Goal: Task Accomplishment & Management: Manage account settings

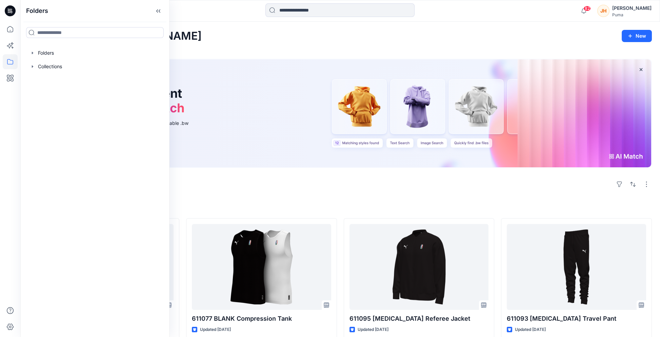
click at [379, 38] on div "Welcome back, Johnathan New" at bounding box center [340, 36] width 624 height 13
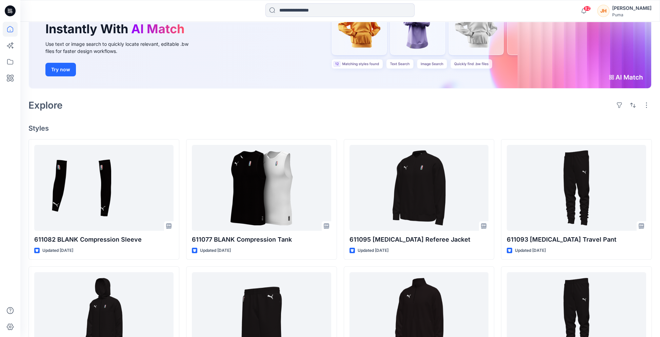
scroll to position [68, 0]
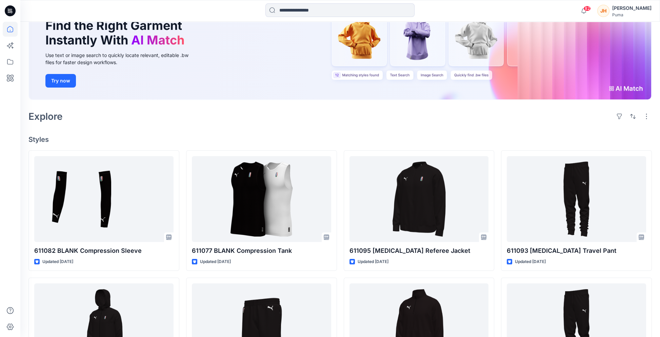
click at [638, 13] on div "Puma" at bounding box center [631, 14] width 39 height 5
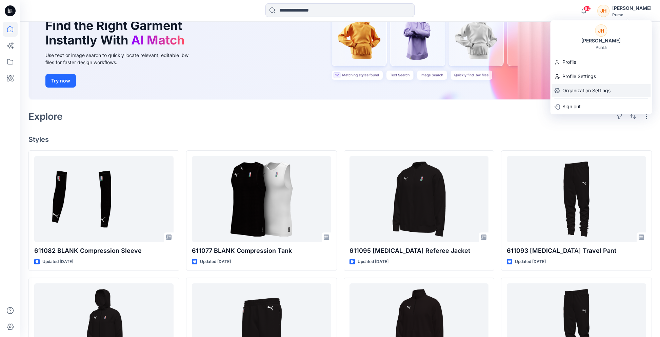
click at [588, 87] on p "Organization Settings" at bounding box center [586, 90] width 48 height 13
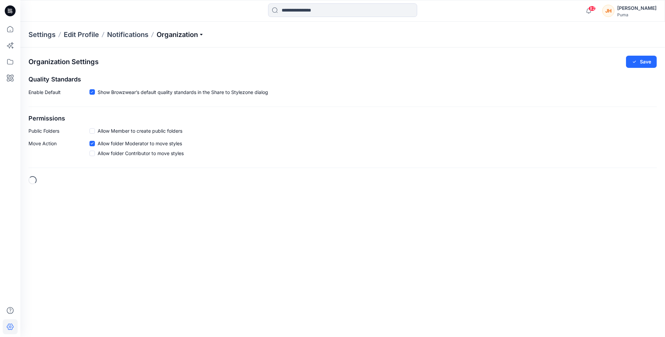
click at [180, 36] on p "Organization" at bounding box center [180, 34] width 47 height 9
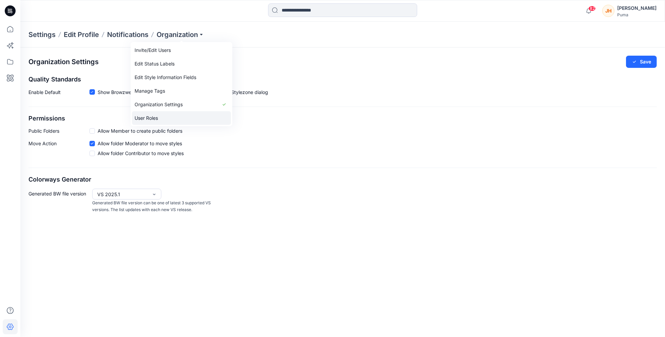
click at [168, 120] on link "User Roles" at bounding box center [181, 118] width 99 height 14
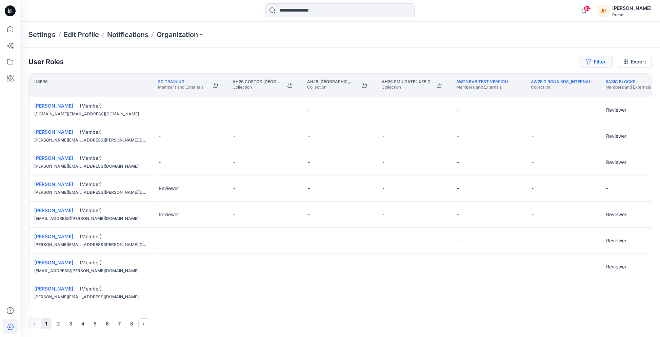
click at [594, 65] on button "Filter" at bounding box center [596, 62] width 34 height 12
click at [553, 82] on div at bounding box center [571, 80] width 70 height 8
type input "**"
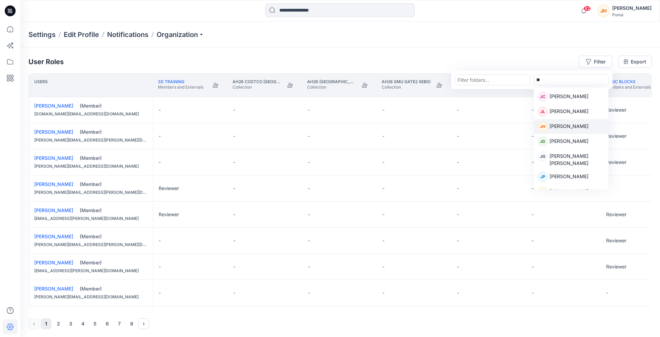
click at [558, 122] on p "[PERSON_NAME]" at bounding box center [569, 126] width 39 height 9
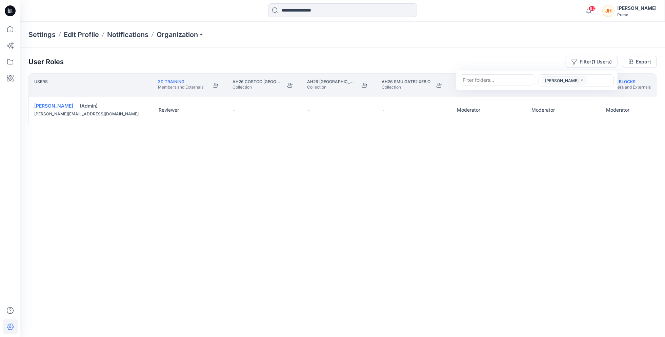
click at [284, 183] on div "Users 3D Training Members and Externals AH26 Costco USA Collection AH26 SMU gat…" at bounding box center [342, 191] width 629 height 237
click at [218, 110] on button "Edit Role" at bounding box center [216, 110] width 12 height 12
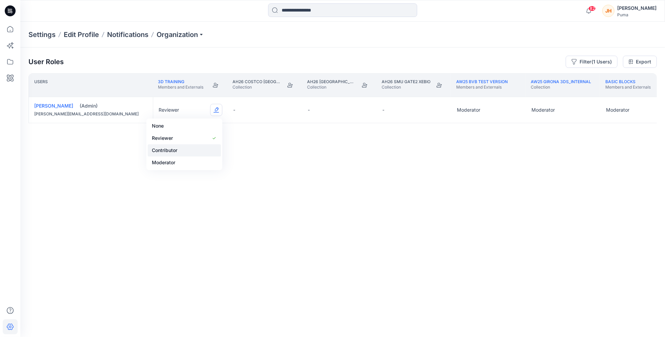
click at [181, 149] on button "Contributor" at bounding box center [184, 150] width 73 height 12
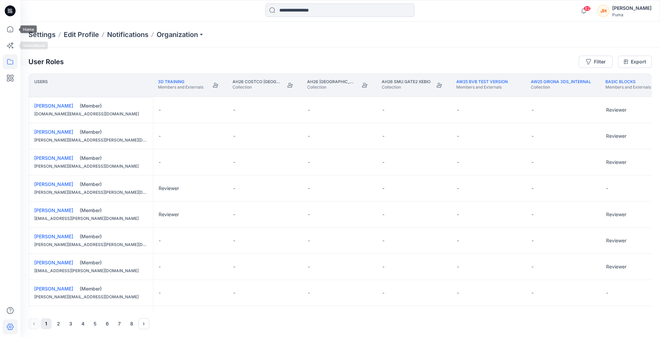
click at [11, 64] on icon at bounding box center [10, 61] width 6 height 5
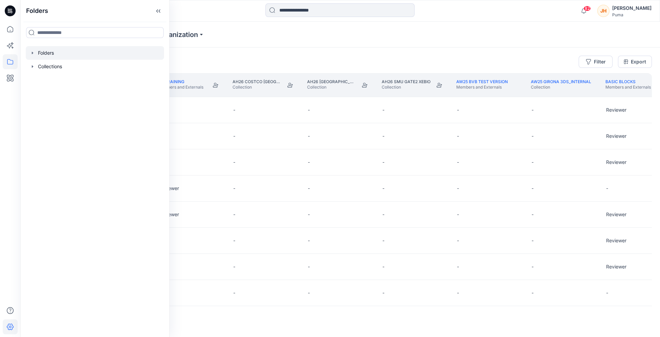
click at [33, 54] on icon "button" at bounding box center [32, 52] width 5 height 5
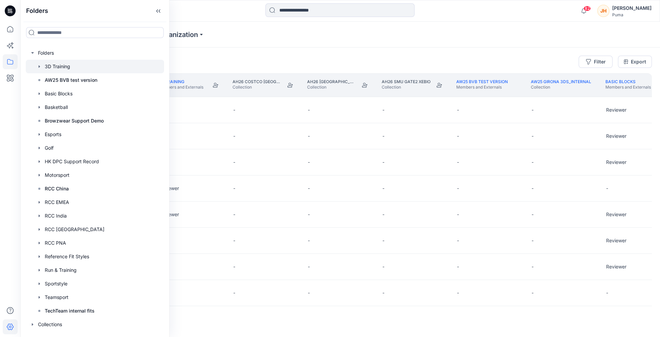
click at [55, 70] on div at bounding box center [95, 67] width 138 height 14
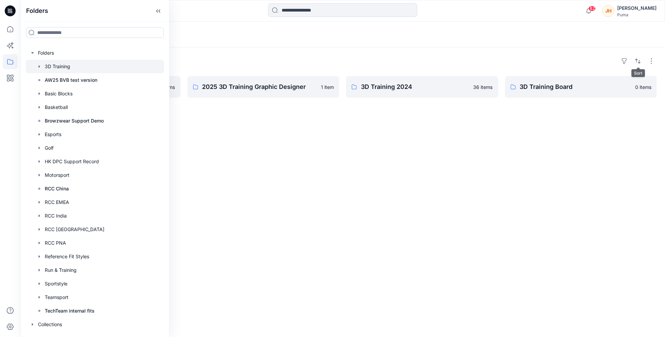
click at [591, 66] on div "Folders 2025 3D Training 12 items 2025 3D Training Graphic Designer 1 item 3D T…" at bounding box center [342, 191] width 645 height 289
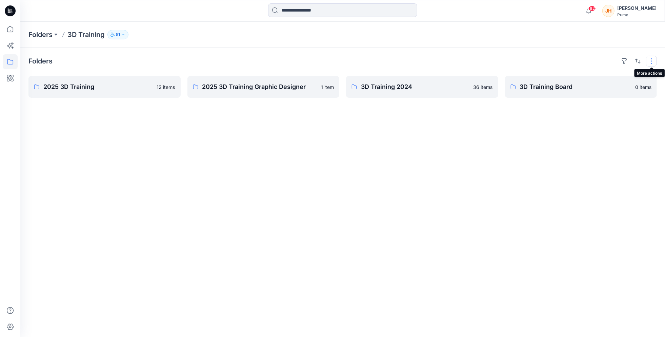
click at [649, 60] on button "button" at bounding box center [651, 61] width 11 height 11
click at [564, 62] on div "Folders Layout Grid Large Grid Folder View Compact Card Card View Card Info Tags" at bounding box center [342, 61] width 629 height 11
click at [98, 85] on p "2025 3D Training" at bounding box center [98, 86] width 110 height 9
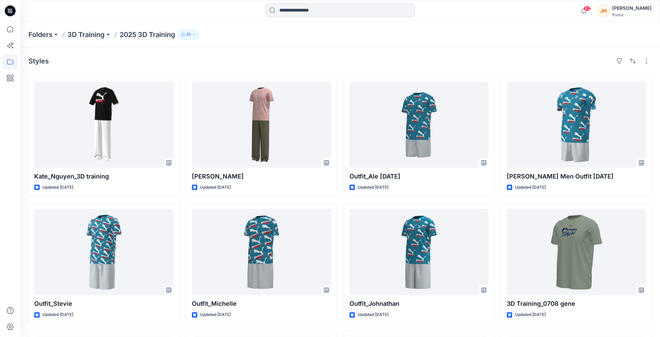
click at [191, 32] on p "51" at bounding box center [188, 34] width 4 height 7
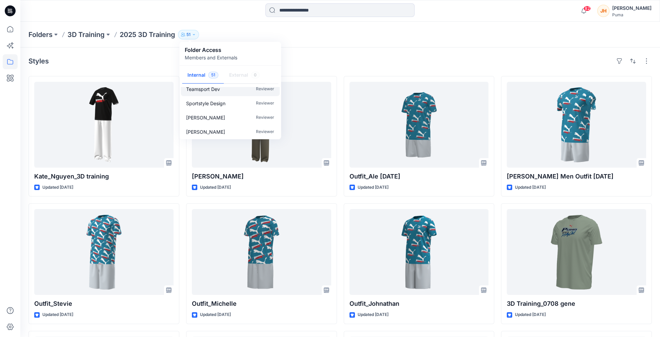
scroll to position [34, 0]
click at [352, 52] on div "Styles Kate_Nguyen_3D training Updated 2 months ago Outfit_Stevie Updated 3 mon…" at bounding box center [340, 253] width 640 height 412
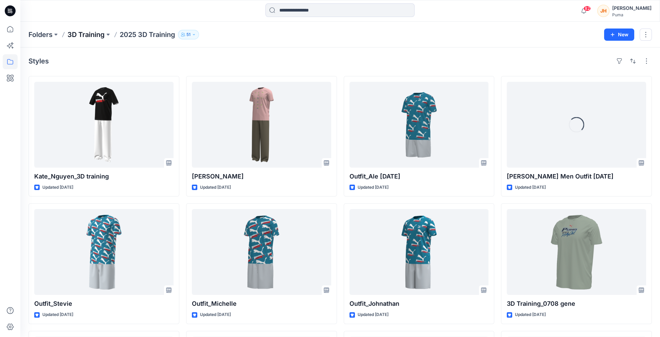
click at [99, 35] on p "3D Training" at bounding box center [85, 34] width 37 height 9
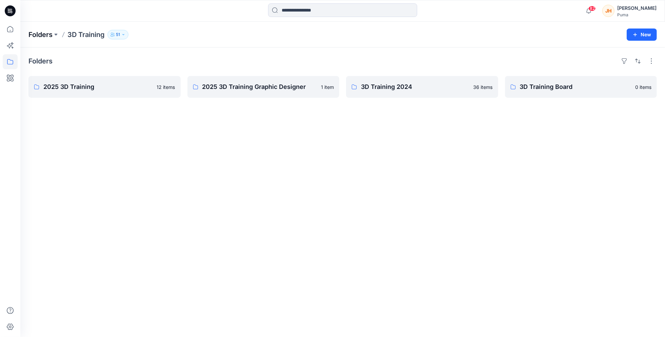
click at [46, 35] on p "Folders" at bounding box center [40, 34] width 24 height 9
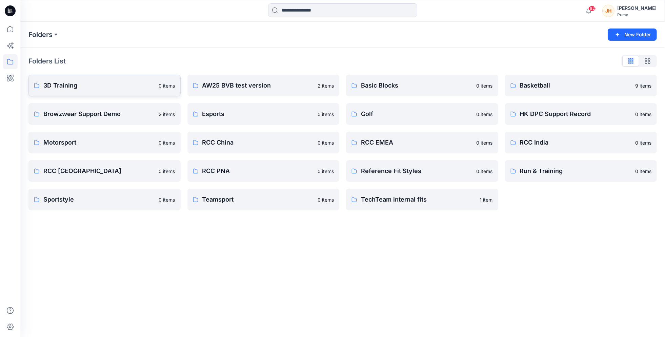
click at [110, 96] on link "3D Training 0 items" at bounding box center [104, 86] width 152 height 22
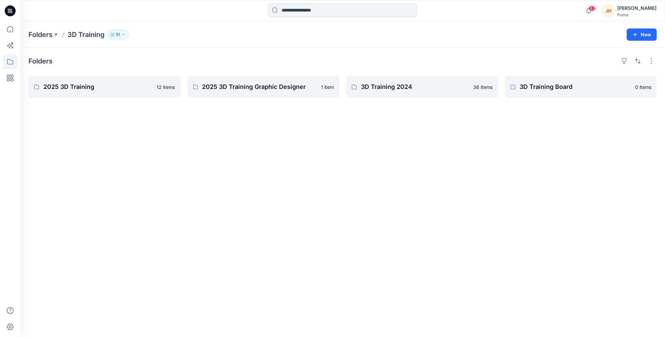
click at [626, 40] on div "Folders 3D Training 51 New" at bounding box center [342, 35] width 645 height 26
click at [634, 35] on icon "button" at bounding box center [635, 34] width 5 height 5
click at [613, 61] on p "New Folder" at bounding box center [622, 64] width 25 height 7
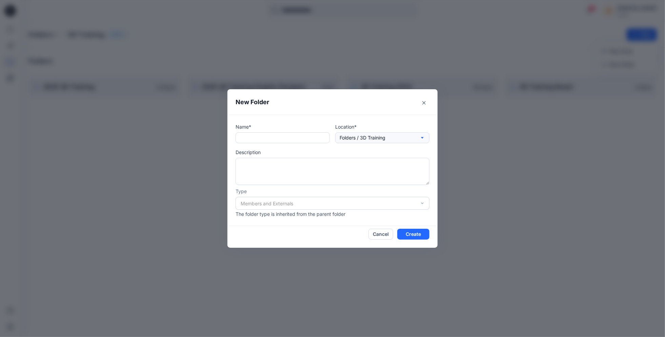
click at [386, 143] on button "Folders / 3D Training" at bounding box center [382, 137] width 94 height 11
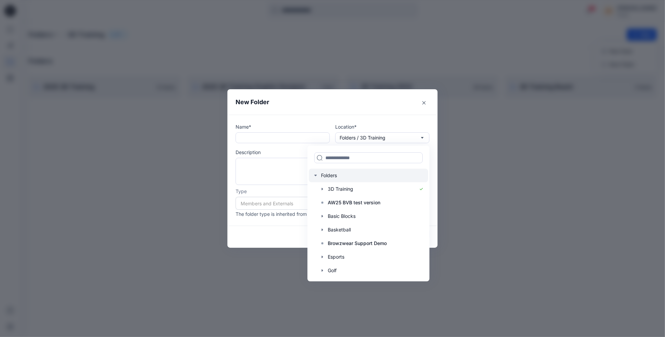
click at [325, 176] on div at bounding box center [368, 176] width 119 height 14
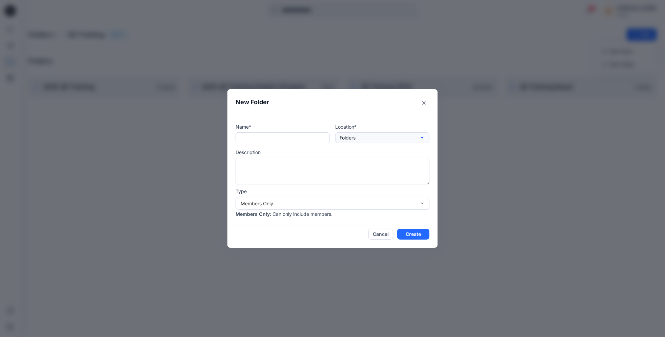
click at [407, 134] on button "Folders" at bounding box center [382, 137] width 94 height 11
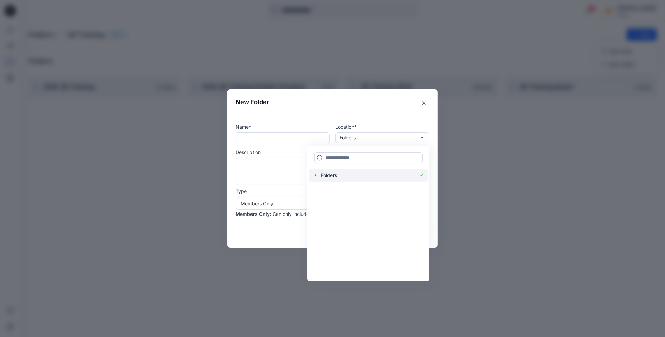
click at [315, 175] on icon "button" at bounding box center [315, 175] width 1 height 2
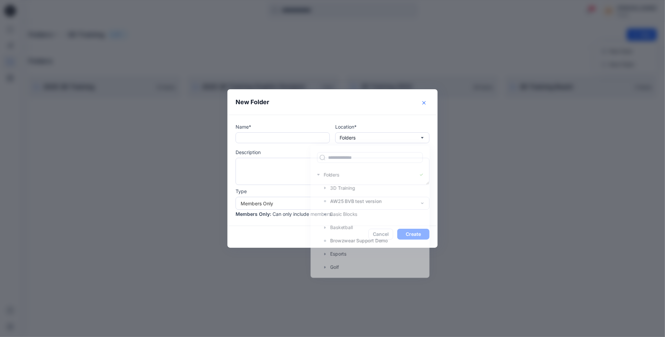
click at [429, 100] on button "Close" at bounding box center [424, 102] width 11 height 11
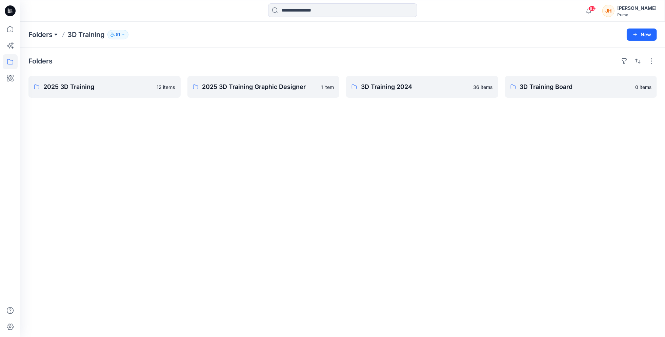
click at [54, 33] on button at bounding box center [56, 34] width 7 height 9
click at [41, 38] on p "Folders" at bounding box center [40, 34] width 24 height 9
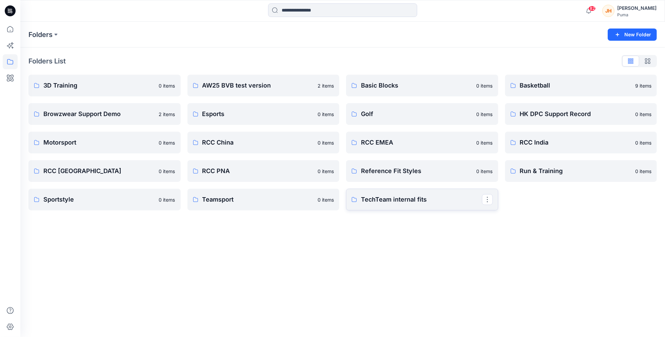
click at [453, 204] on p "TechTeam internal fits" at bounding box center [421, 199] width 121 height 9
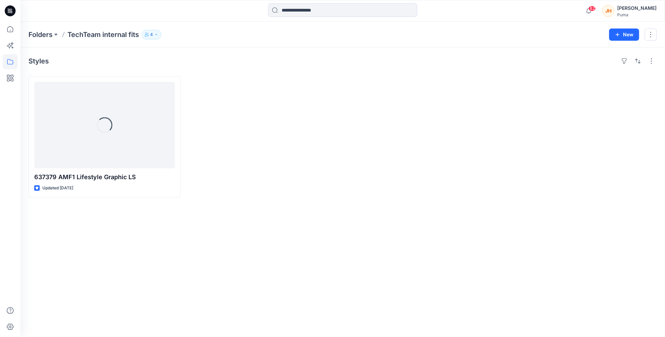
click at [157, 33] on icon "button" at bounding box center [156, 35] width 4 height 4
click at [209, 27] on div "Folders TechTeam internal fits 4 Folder Access Members Only Mandy Chan Moderato…" at bounding box center [342, 35] width 645 height 26
click at [42, 33] on p "Folders" at bounding box center [40, 34] width 24 height 9
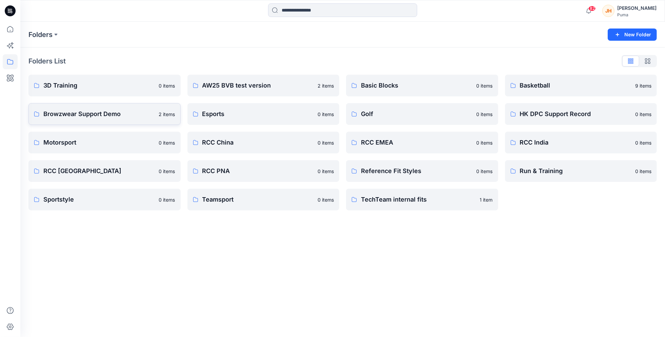
drag, startPoint x: 159, startPoint y: 111, endPoint x: 136, endPoint y: 110, distance: 22.8
click at [136, 110] on p "Browzwear Support Demo" at bounding box center [99, 113] width 112 height 9
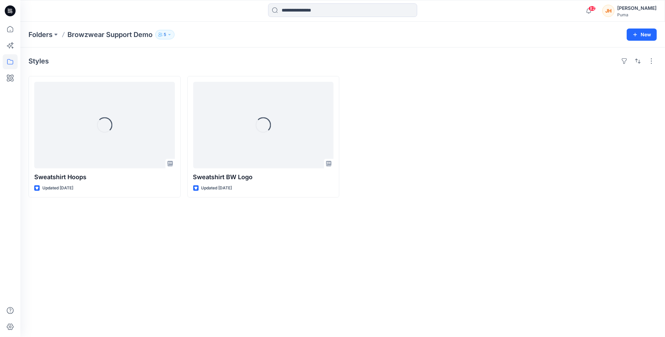
click at [172, 33] on icon "button" at bounding box center [169, 35] width 4 height 4
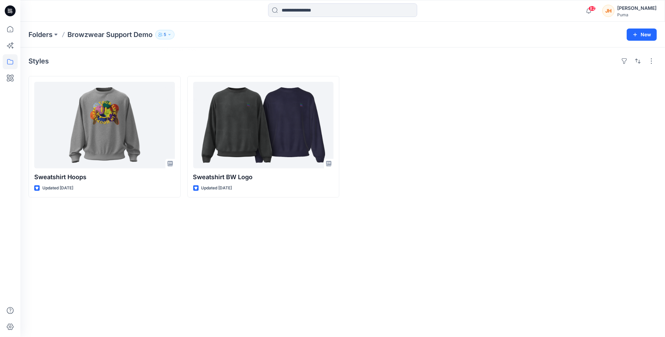
click at [298, 66] on div "Styles Sweatshirt Hoops Updated 3 months ago Sweatshirt BW Logo Updated 3 month…" at bounding box center [342, 191] width 645 height 289
click at [47, 32] on p "Folders" at bounding box center [40, 34] width 24 height 9
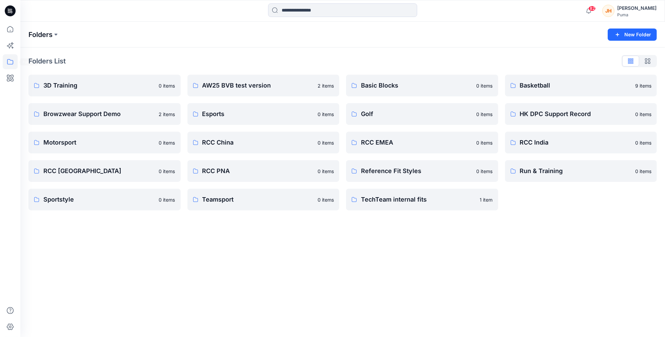
click at [36, 35] on p "Folders" at bounding box center [40, 34] width 24 height 9
drag, startPoint x: 547, startPoint y: 245, endPoint x: 549, endPoint y: 238, distance: 7.5
click at [547, 245] on div "Folders New Folder Folders List 3D Training 0 items Browzwear Support Demo 2 it…" at bounding box center [342, 179] width 645 height 315
click at [164, 58] on div "Folders List" at bounding box center [342, 61] width 629 height 11
click at [417, 81] on p "Basic Blocks" at bounding box center [421, 85] width 121 height 9
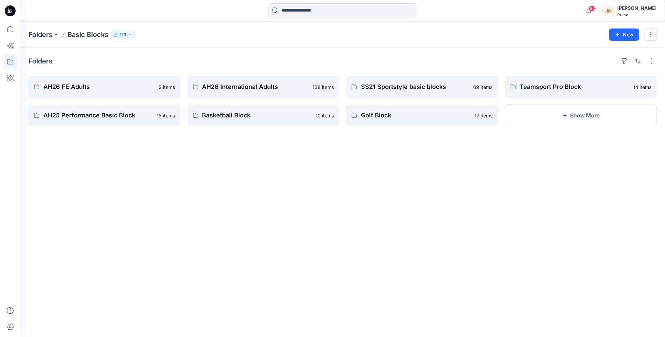
click at [220, 43] on div "Folders Basic Blocks 173 New" at bounding box center [342, 35] width 645 height 26
click at [46, 33] on p "Folders" at bounding box center [40, 34] width 24 height 9
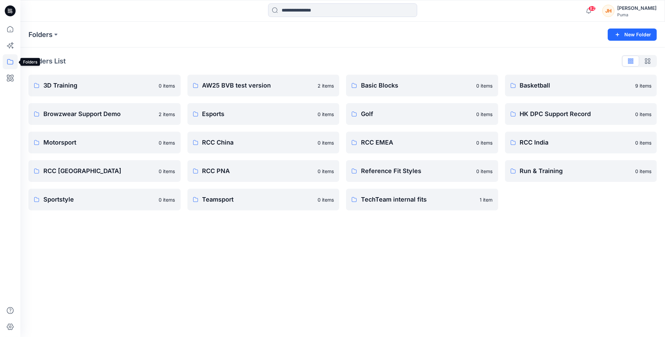
click at [13, 63] on icon at bounding box center [10, 61] width 6 height 5
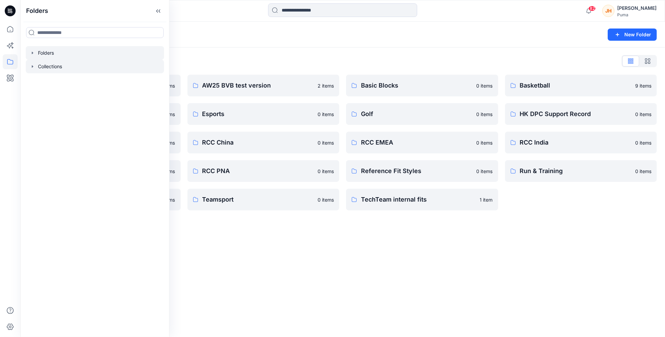
click at [47, 67] on div at bounding box center [95, 67] width 138 height 14
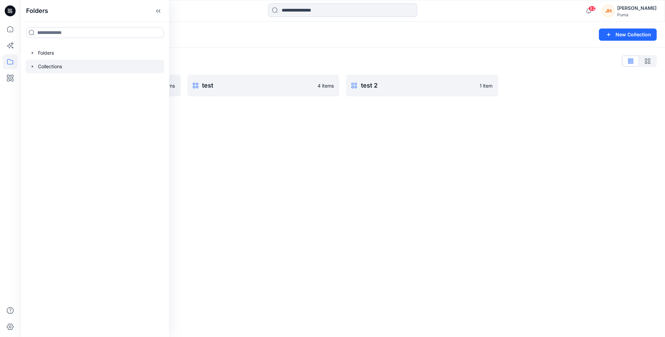
click at [229, 52] on div "Collections List AW25 Girona 3Ds_internal 6 items test 4 items test 2 1 item" at bounding box center [342, 75] width 645 height 57
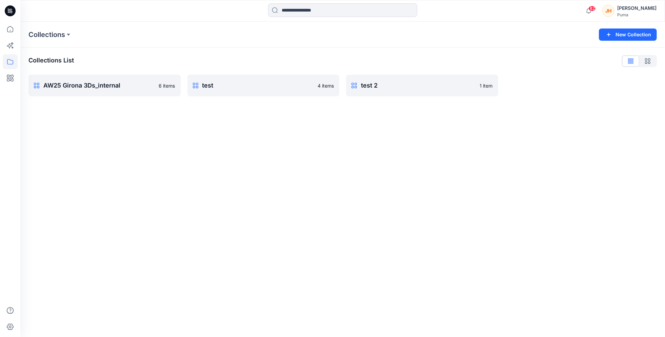
click at [545, 61] on div "Collections List" at bounding box center [342, 61] width 629 height 11
click at [12, 62] on icon at bounding box center [10, 61] width 15 height 15
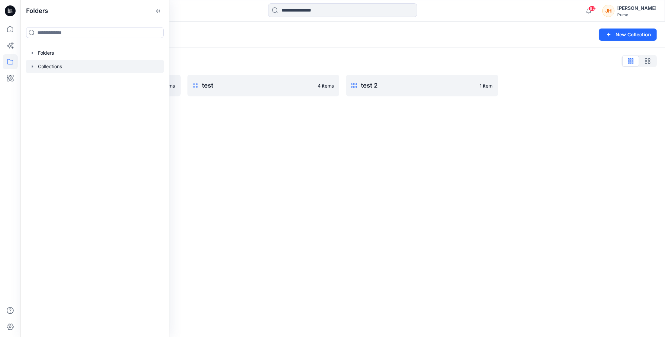
click at [206, 52] on div "Collections List AW25 Girona 3Ds_internal 6 items test 4 items test 2 1 item" at bounding box center [342, 75] width 645 height 57
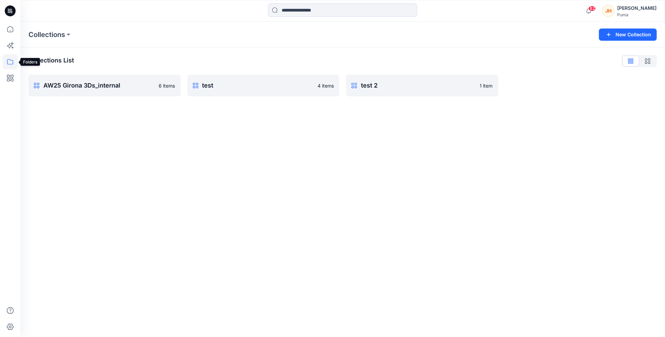
click at [12, 60] on icon at bounding box center [10, 61] width 6 height 5
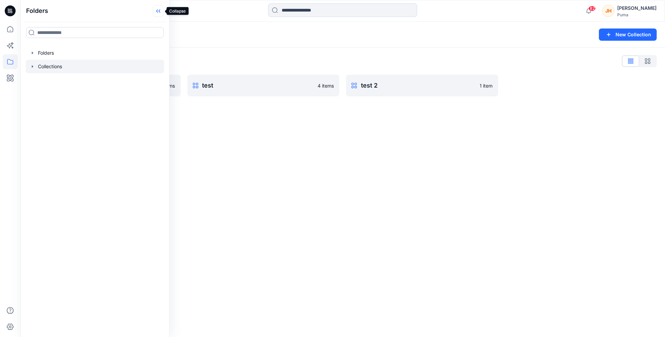
click at [160, 12] on icon at bounding box center [158, 10] width 11 height 11
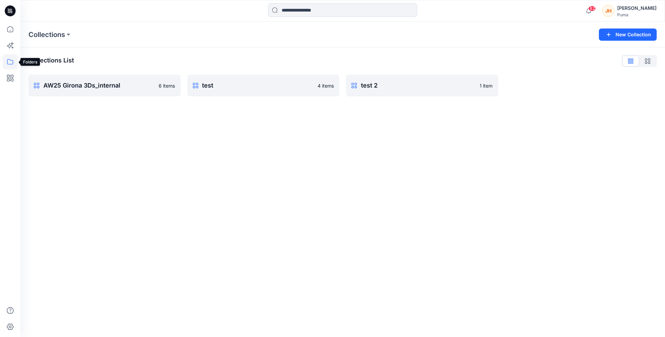
click at [7, 62] on icon at bounding box center [10, 61] width 6 height 5
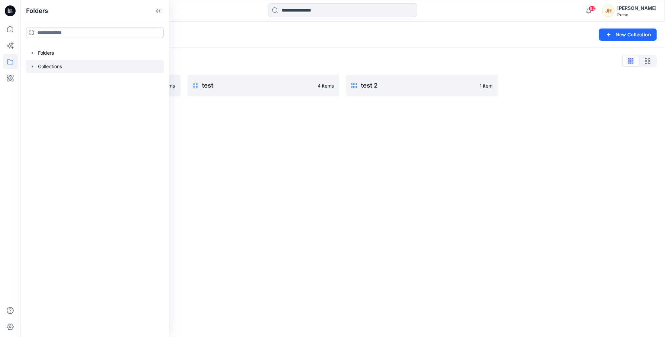
click at [252, 63] on div "Collections List" at bounding box center [342, 61] width 629 height 11
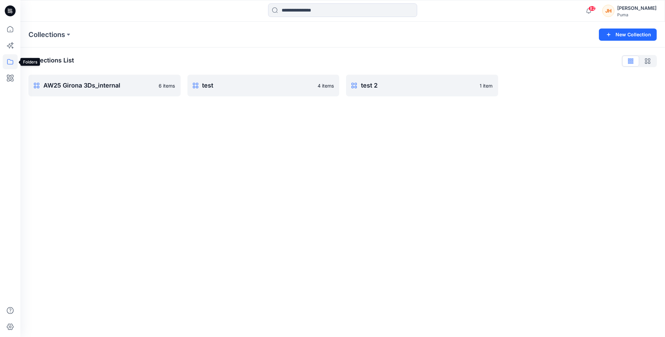
click at [10, 63] on icon at bounding box center [10, 61] width 15 height 15
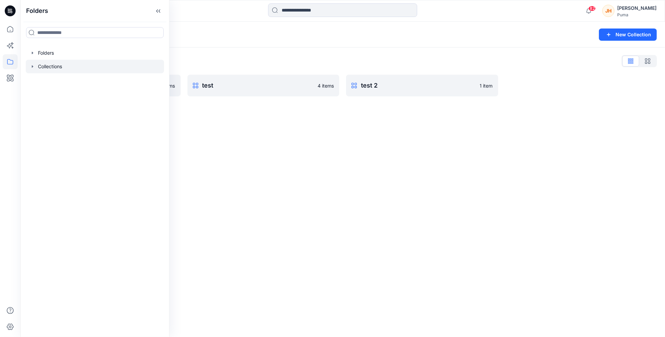
click at [301, 59] on div "Collections List" at bounding box center [342, 61] width 629 height 11
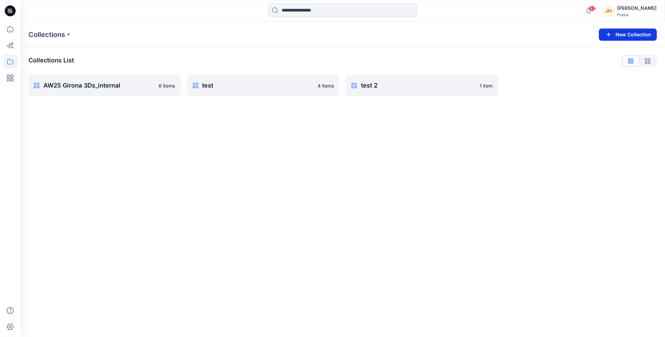
click at [618, 38] on button "New Collection" at bounding box center [628, 34] width 58 height 12
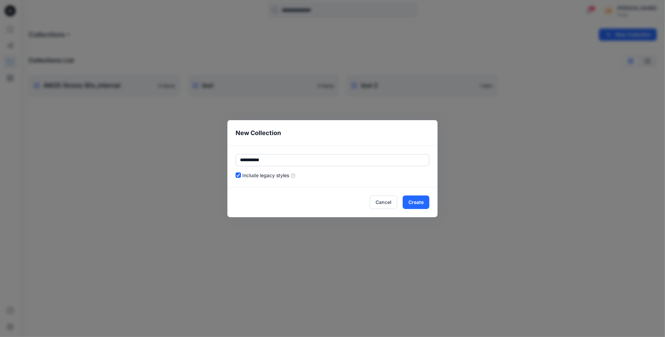
type input "**********"
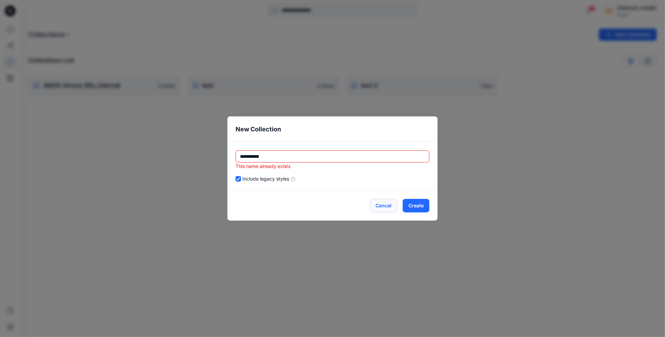
click at [385, 207] on button "Cancel" at bounding box center [383, 206] width 27 height 14
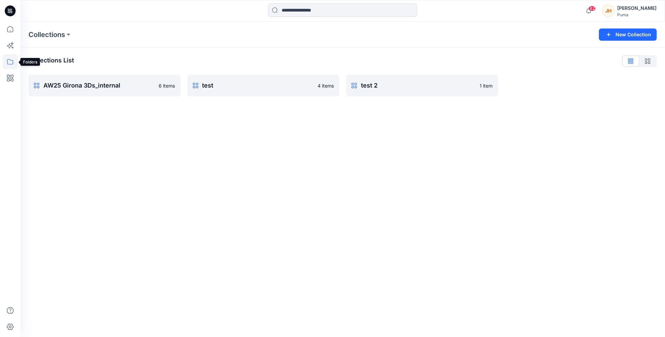
click at [13, 62] on icon at bounding box center [10, 61] width 15 height 15
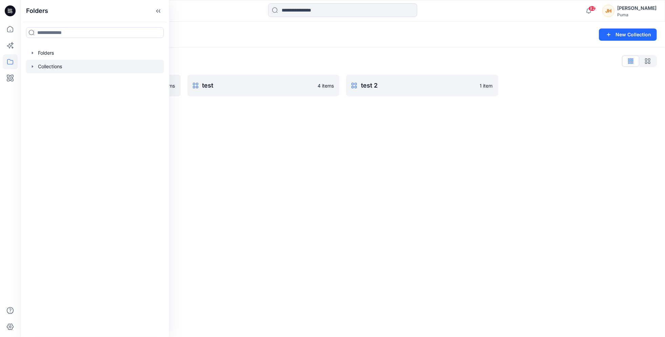
click at [32, 65] on icon "button" at bounding box center [32, 66] width 1 height 2
click at [31, 53] on icon "button" at bounding box center [32, 52] width 5 height 5
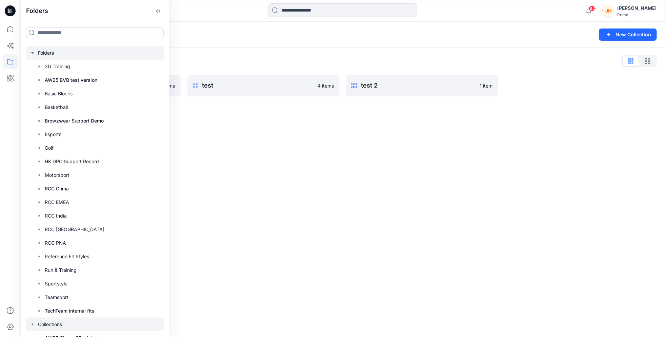
click at [31, 53] on icon "button" at bounding box center [32, 52] width 5 height 5
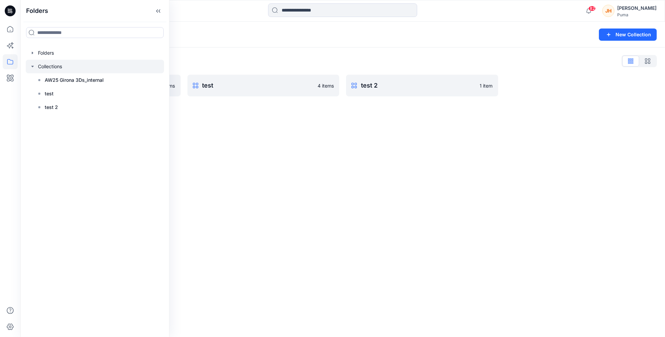
click at [549, 57] on div "Collections List" at bounding box center [342, 61] width 629 height 11
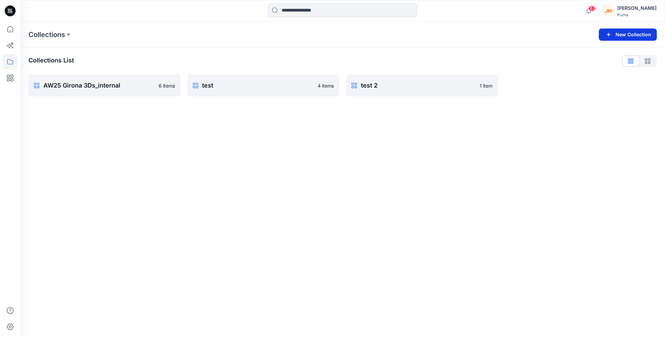
click at [624, 35] on button "New Collection" at bounding box center [628, 34] width 58 height 12
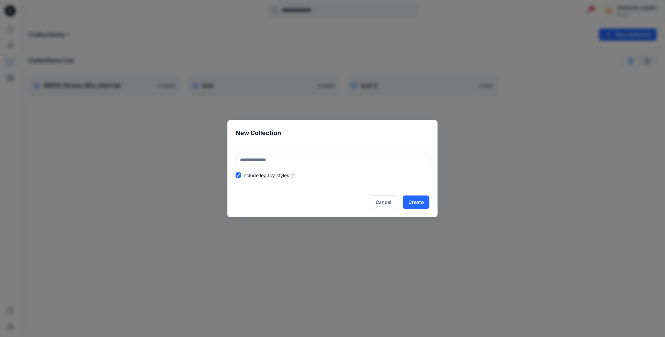
click at [279, 156] on input "text" at bounding box center [333, 160] width 194 height 12
type input "**********"
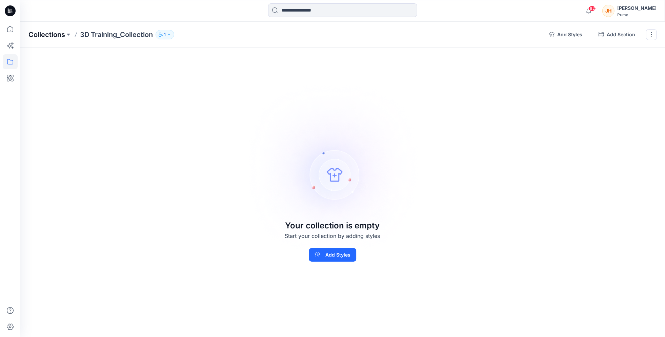
click at [40, 37] on p "Collections" at bounding box center [46, 34] width 37 height 9
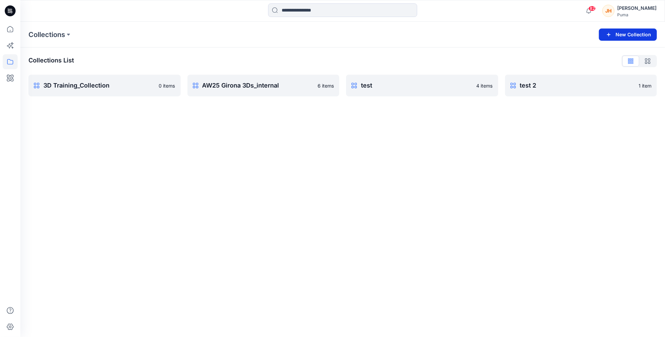
click at [620, 35] on button "New Collection" at bounding box center [628, 34] width 58 height 12
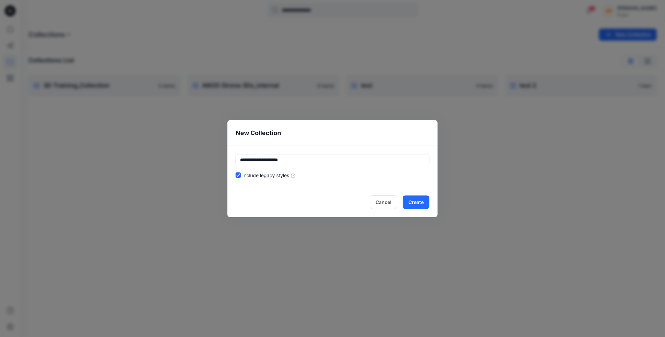
type input "**********"
click at [377, 199] on button "Cancel" at bounding box center [383, 202] width 27 height 14
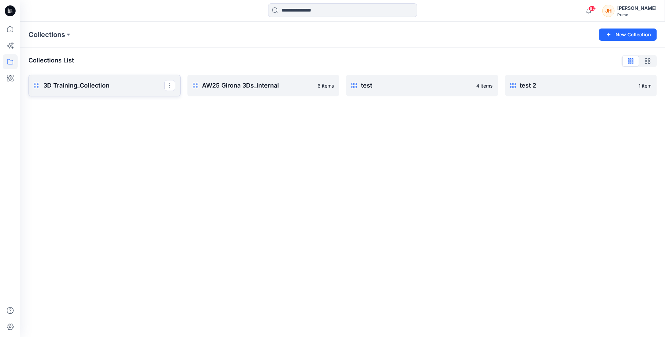
click at [113, 82] on p "3D Training_Collection" at bounding box center [103, 85] width 121 height 9
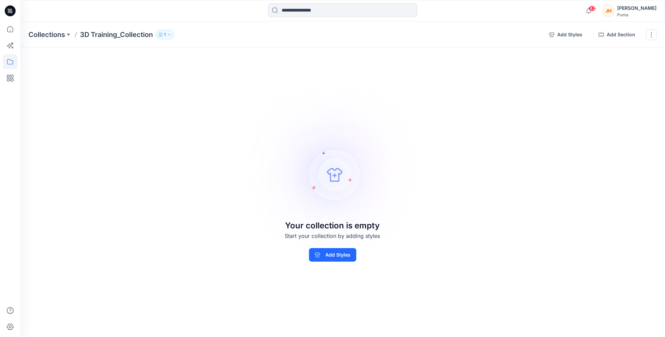
click at [218, 42] on div "Collections 3D Training_Collection 1 Add Styles Add Section Rename Collection C…" at bounding box center [342, 35] width 645 height 26
click at [45, 33] on p "Collections" at bounding box center [46, 34] width 37 height 9
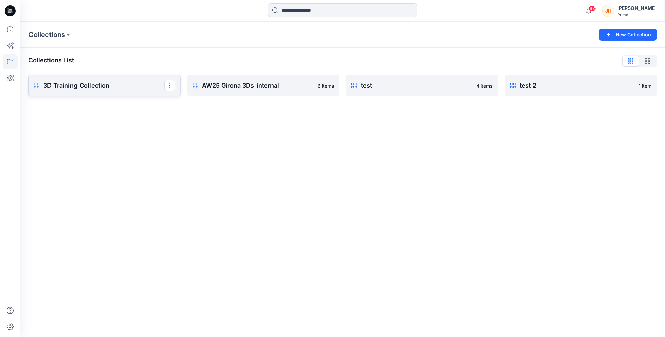
click at [105, 84] on p "3D Training_Collection" at bounding box center [103, 85] width 121 height 9
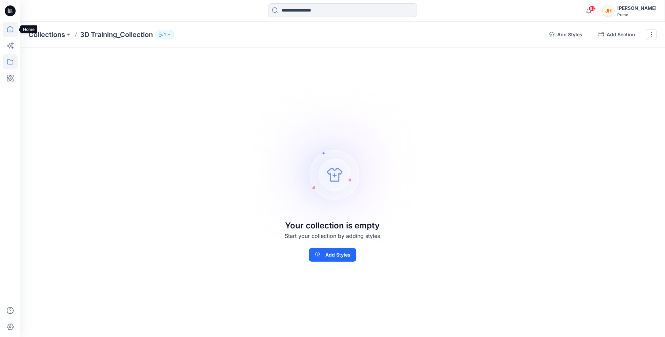
click at [10, 28] on icon at bounding box center [10, 29] width 15 height 15
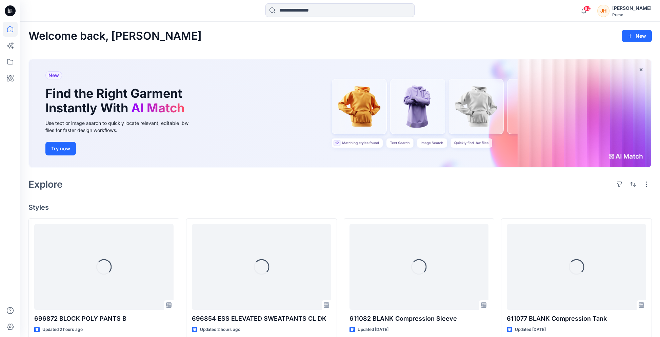
click at [14, 11] on icon at bounding box center [10, 10] width 11 height 11
click at [13, 56] on icon at bounding box center [10, 61] width 15 height 15
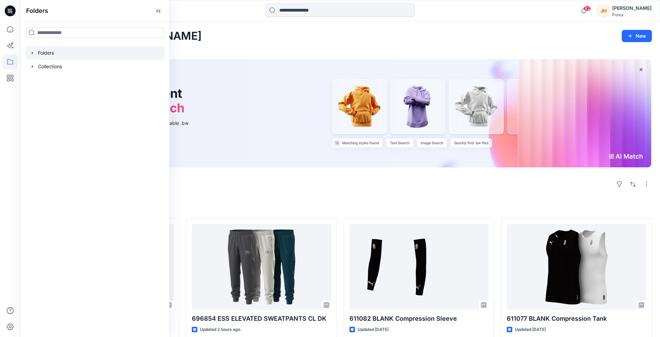
click at [31, 55] on icon "button" at bounding box center [32, 52] width 5 height 5
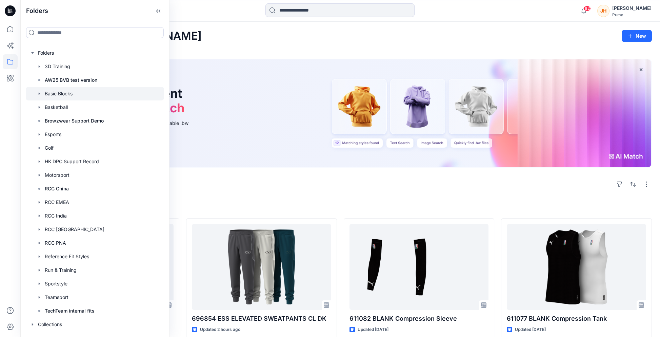
click at [59, 87] on div at bounding box center [95, 94] width 138 height 14
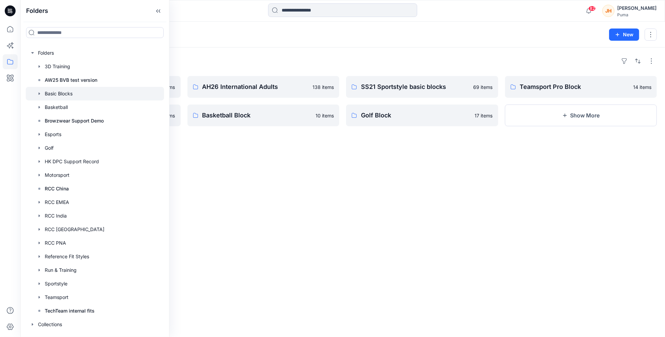
drag, startPoint x: 264, startPoint y: 171, endPoint x: 260, endPoint y: 167, distance: 5.6
click at [264, 171] on div "Folders AH26 FE Adults 2 items AH25 Performance Basic Block 18 items AH26 Inter…" at bounding box center [342, 191] width 645 height 289
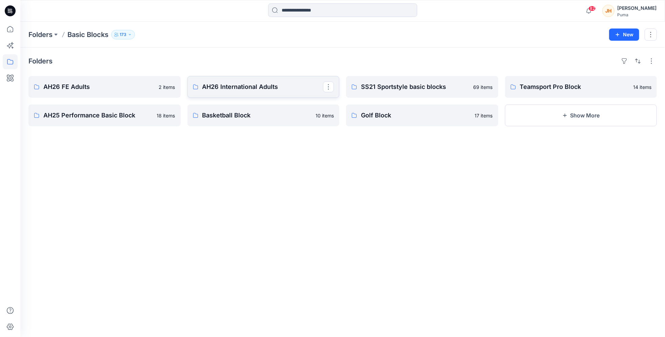
click at [218, 79] on link "AH26 International Adults" at bounding box center [263, 87] width 152 height 22
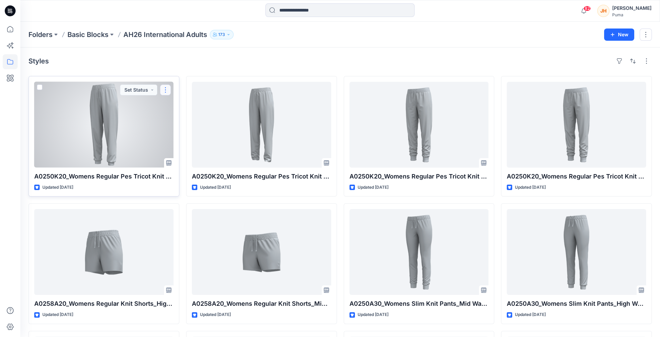
click at [163, 88] on button "button" at bounding box center [165, 89] width 11 height 11
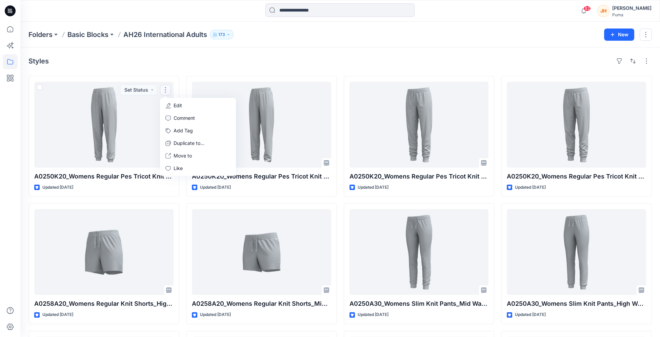
click at [185, 60] on div "Styles" at bounding box center [340, 61] width 624 height 11
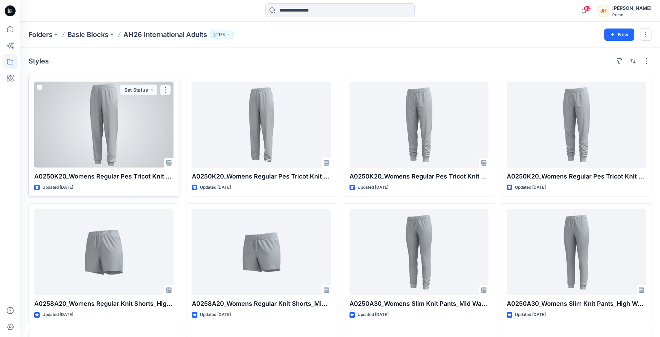
click at [167, 88] on button "button" at bounding box center [165, 89] width 11 height 11
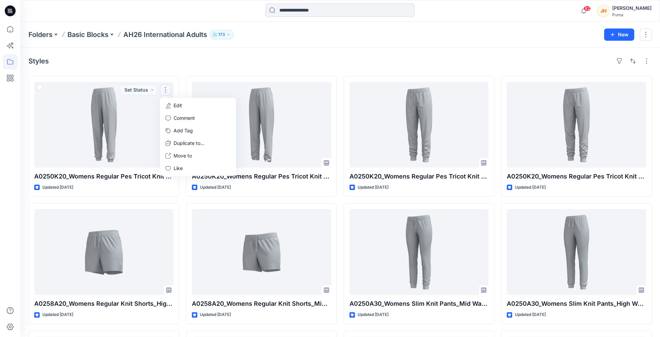
click at [173, 68] on div "Styles A0250K20_Womens Regular Pes Tricot Knit Pants_High Rise_Closed cuff_CV01…" at bounding box center [340, 265] width 640 height 436
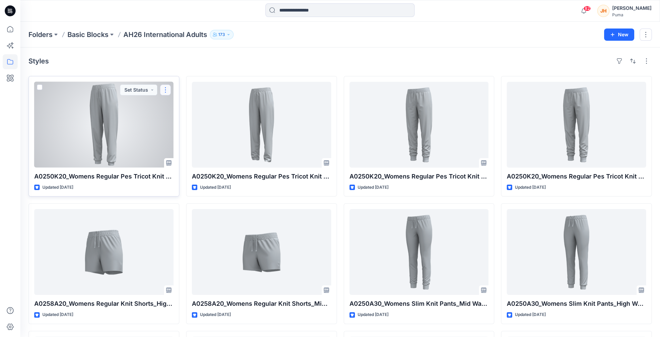
click at [168, 92] on button "button" at bounding box center [165, 89] width 11 height 11
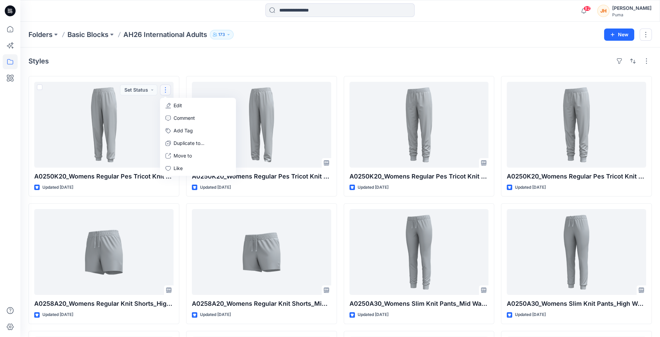
click at [278, 61] on div "Styles" at bounding box center [340, 61] width 624 height 11
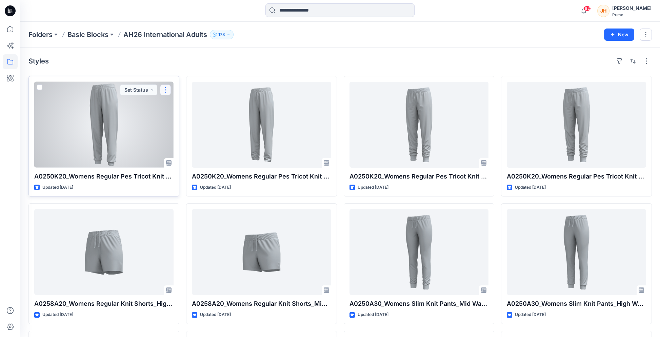
click at [162, 90] on button "button" at bounding box center [165, 89] width 11 height 11
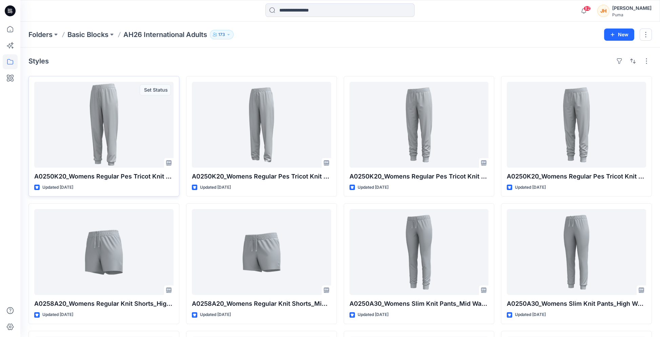
click at [174, 60] on div "Styles" at bounding box center [340, 61] width 624 height 11
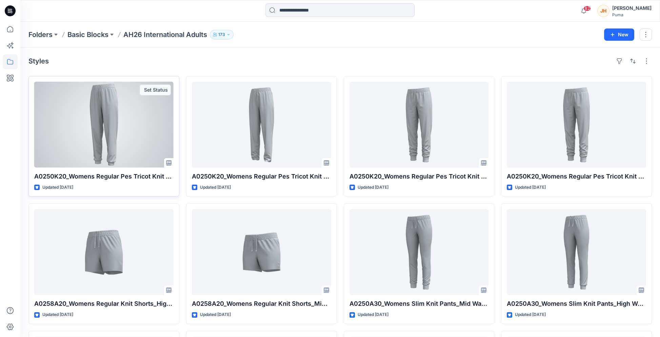
click at [179, 74] on div "Styles A0250K20_Womens Regular Pes Tricot Knit Pants_High Rise_Closed cuff_CV01…" at bounding box center [340, 265] width 640 height 436
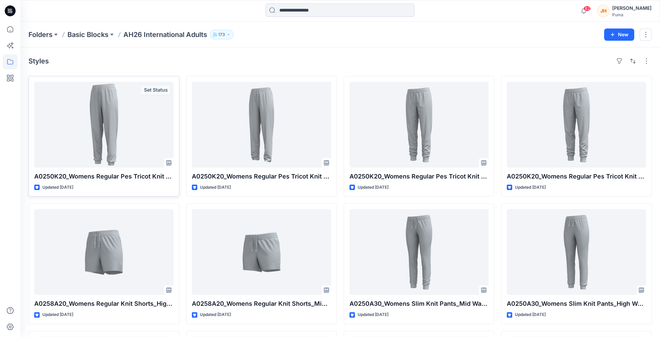
click at [152, 55] on div "Styles A0250K20_Womens Regular Pes Tricot Knit Pants_High Rise_Closed cuff_CV01…" at bounding box center [340, 265] width 640 height 436
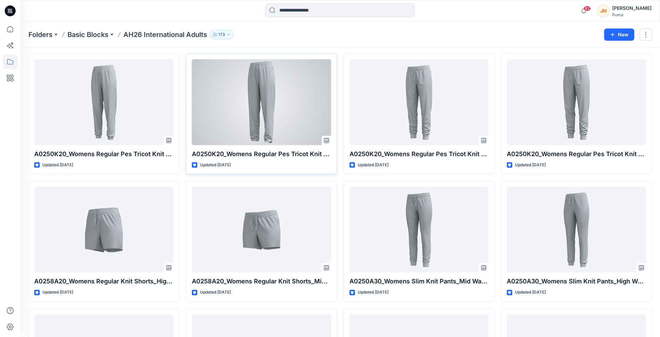
scroll to position [34, 0]
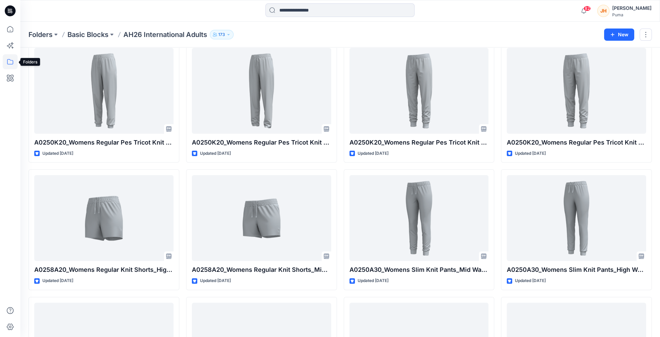
click at [13, 61] on icon at bounding box center [10, 61] width 15 height 15
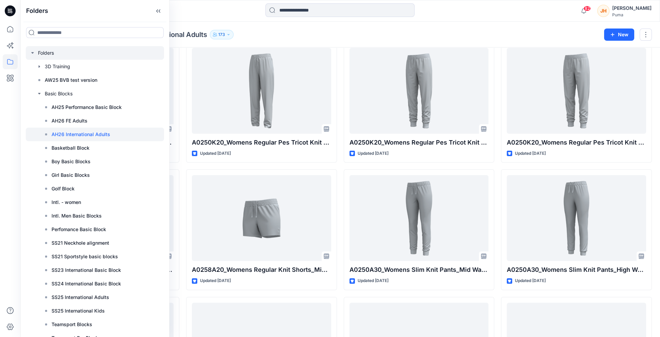
click at [34, 53] on icon "button" at bounding box center [32, 52] width 5 height 5
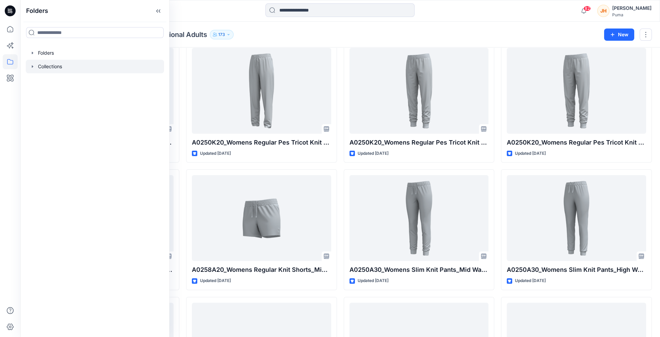
click at [32, 64] on icon "button" at bounding box center [32, 66] width 5 height 5
click at [70, 118] on div at bounding box center [95, 121] width 138 height 14
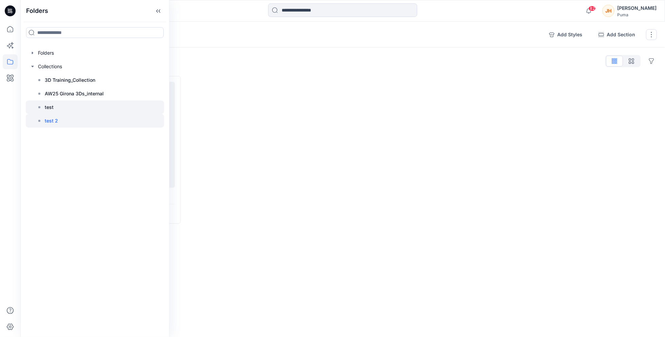
click at [70, 108] on div at bounding box center [95, 107] width 138 height 14
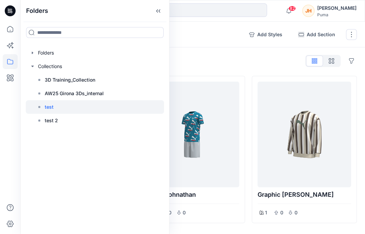
click at [193, 28] on div "Collections test 1 Add Styles Add Section Rename Collection Clone Collection Pr…" at bounding box center [192, 35] width 345 height 26
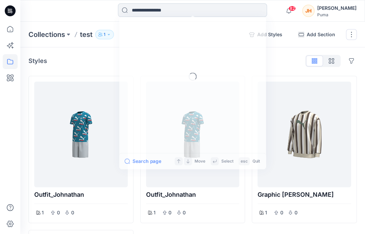
click at [181, 12] on input at bounding box center [192, 10] width 149 height 14
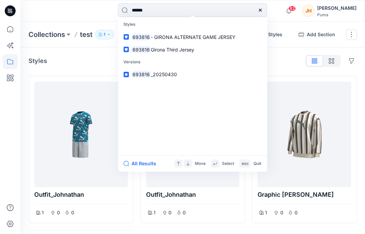
type input "******"
click at [175, 13] on input "******" at bounding box center [192, 10] width 149 height 14
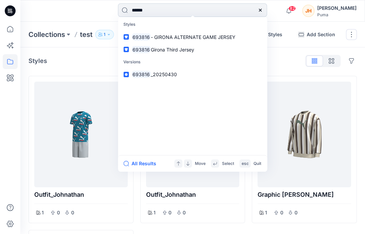
click at [175, 13] on input "******" at bounding box center [192, 10] width 149 height 14
click at [17, 9] on div at bounding box center [10, 11] width 22 height 22
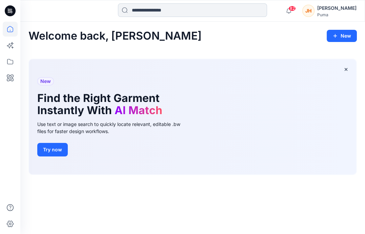
click at [163, 13] on input at bounding box center [192, 10] width 149 height 14
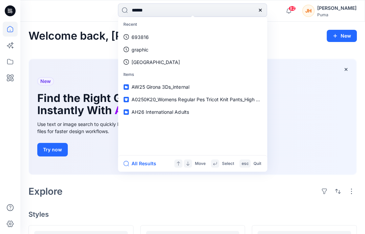
type input "******"
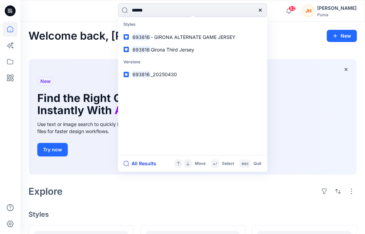
click at [150, 166] on button "All Results" at bounding box center [141, 164] width 37 height 8
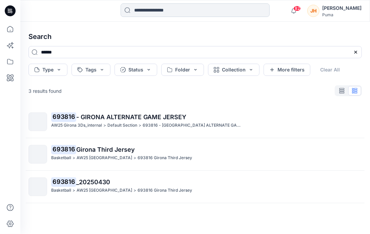
click at [165, 13] on input at bounding box center [195, 10] width 149 height 14
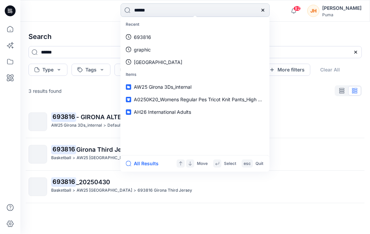
type input "******"
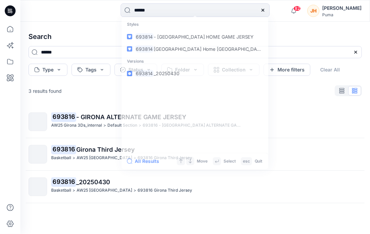
click at [283, 39] on h4 "Search" at bounding box center [195, 36] width 344 height 19
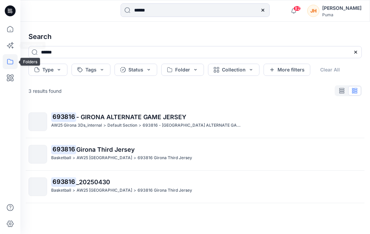
click at [13, 60] on icon at bounding box center [10, 61] width 15 height 15
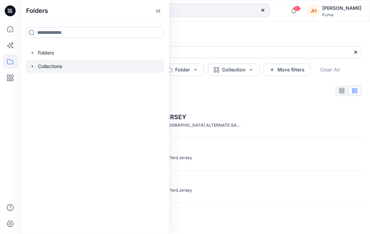
click at [27, 66] on div at bounding box center [95, 67] width 138 height 14
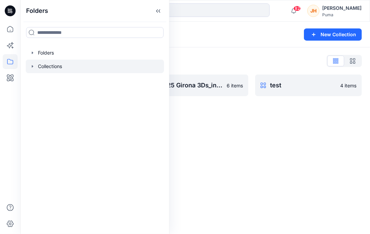
click at [30, 67] on icon "button" at bounding box center [32, 66] width 5 height 5
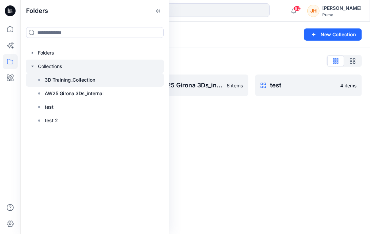
click at [106, 77] on div at bounding box center [95, 80] width 138 height 14
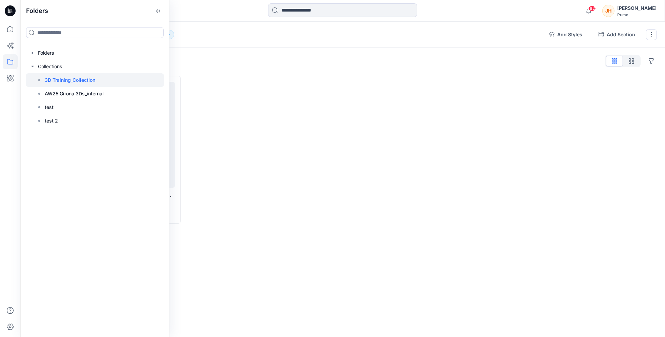
click at [235, 98] on div at bounding box center [263, 149] width 152 height 147
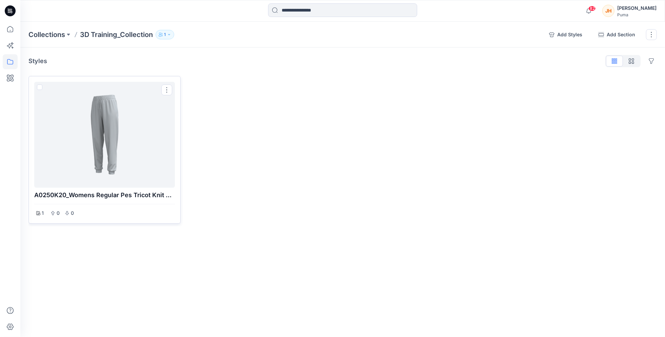
click at [164, 115] on div at bounding box center [104, 134] width 135 height 100
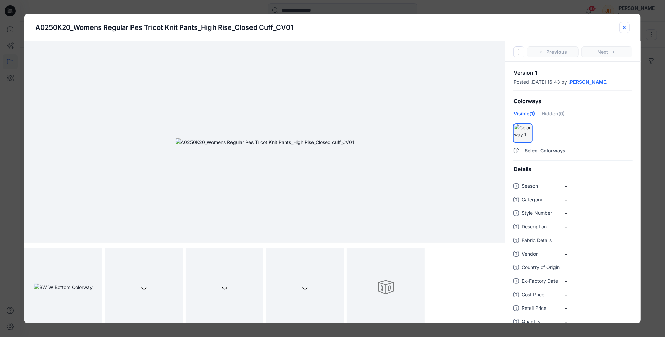
click at [625, 28] on icon "close-btn" at bounding box center [624, 27] width 3 height 3
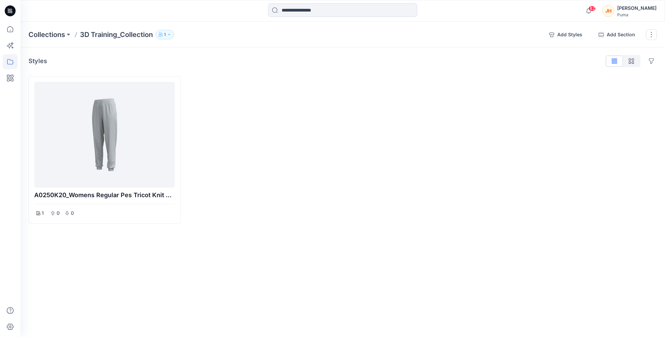
click at [229, 78] on div at bounding box center [263, 149] width 152 height 147
click at [245, 85] on div at bounding box center [263, 149] width 152 height 147
click at [168, 33] on icon "button" at bounding box center [169, 35] width 4 height 4
click at [240, 58] on div at bounding box center [240, 55] width 25 height 12
click at [238, 55] on button "Manage users" at bounding box center [234, 55] width 12 height 12
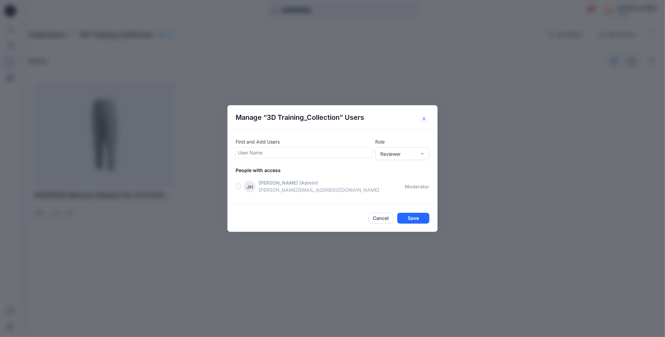
click at [425, 118] on icon "Close" at bounding box center [423, 118] width 3 height 3
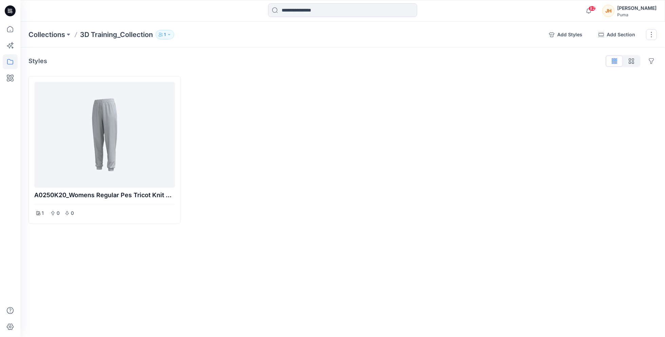
click at [167, 34] on button "1" at bounding box center [165, 34] width 19 height 9
click at [247, 55] on icon "button" at bounding box center [247, 54] width 5 height 5
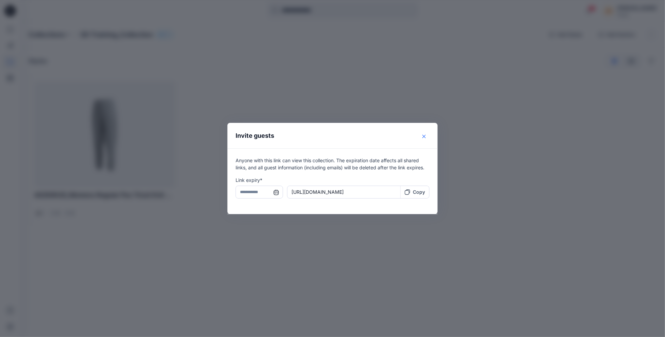
click at [426, 135] on icon "Close" at bounding box center [423, 136] width 3 height 3
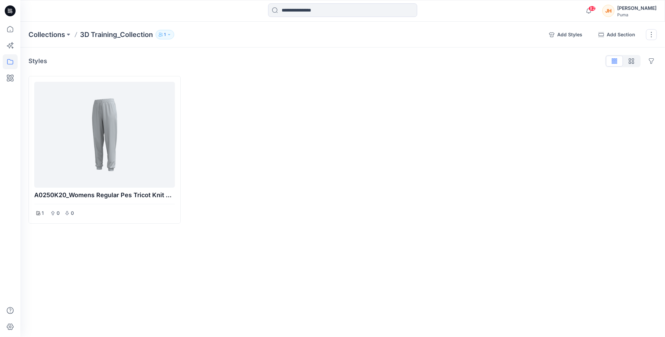
click at [217, 62] on div "Styles Hide Legacy Styles" at bounding box center [342, 61] width 629 height 11
click at [174, 113] on div at bounding box center [104, 135] width 141 height 106
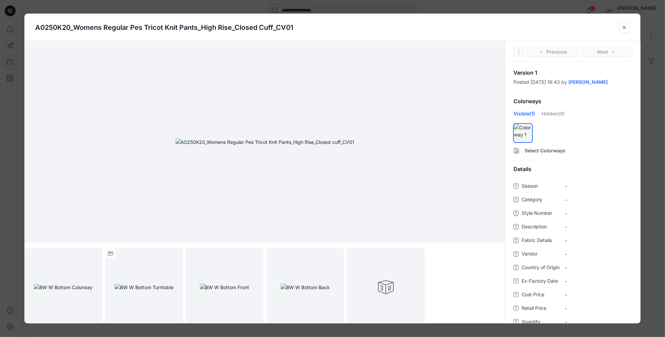
click at [625, 27] on icon "close-btn" at bounding box center [624, 27] width 5 height 5
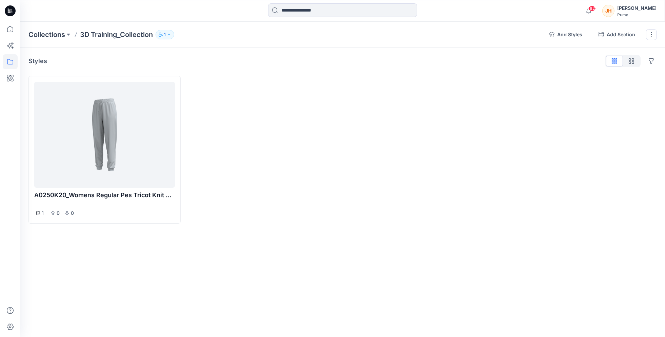
click at [169, 33] on icon "button" at bounding box center [169, 35] width 4 height 4
click at [251, 57] on button "button" at bounding box center [247, 55] width 11 height 12
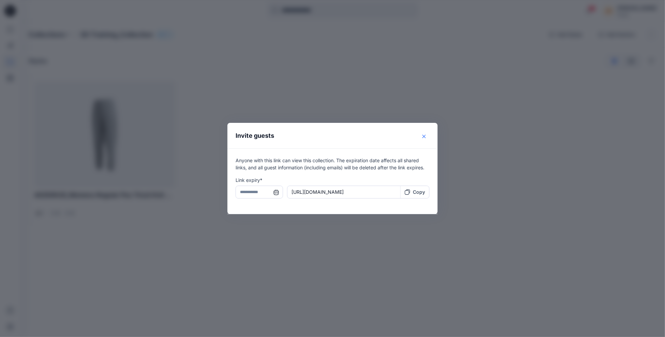
click at [425, 135] on icon "Close" at bounding box center [423, 136] width 3 height 3
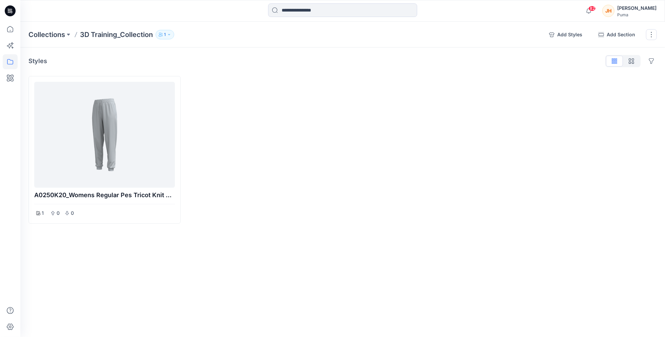
click at [168, 33] on icon "button" at bounding box center [169, 35] width 4 height 4
click at [331, 111] on div at bounding box center [263, 149] width 152 height 147
click at [171, 34] on icon "button" at bounding box center [169, 35] width 4 height 4
click at [193, 31] on div "Collections 3D Training_Collection 1 3D Training_Collection 1 Internal 1 Extern…" at bounding box center [285, 34] width 515 height 9
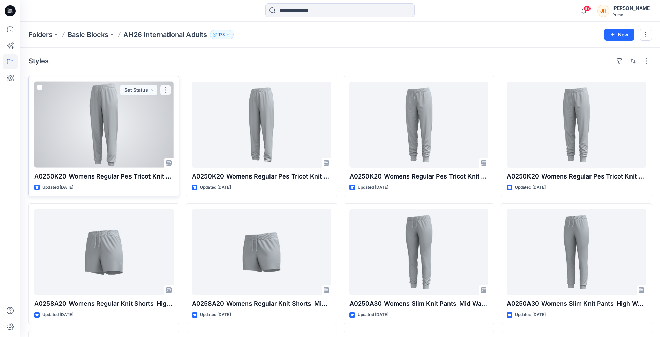
click at [165, 91] on button "button" at bounding box center [165, 89] width 11 height 11
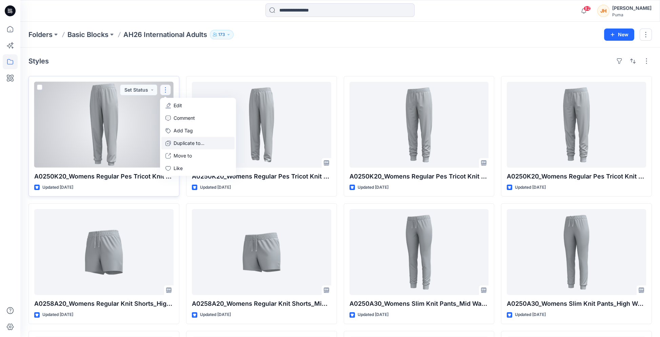
click at [190, 141] on p "Duplicate to..." at bounding box center [189, 142] width 31 height 7
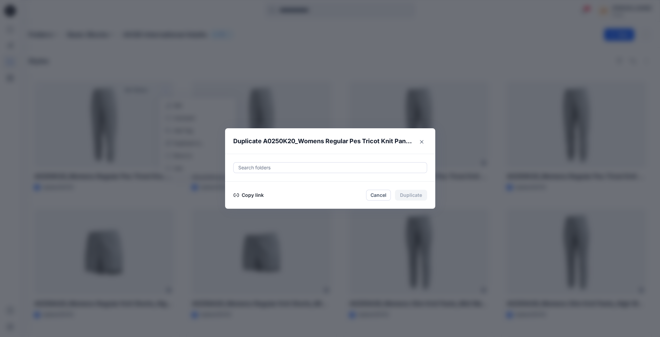
click at [327, 169] on div at bounding box center [330, 167] width 185 height 8
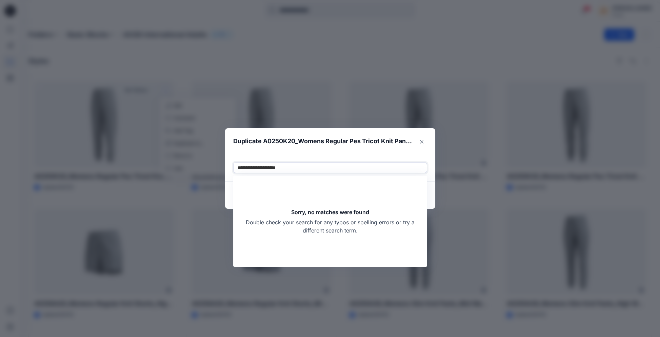
type input "**********"
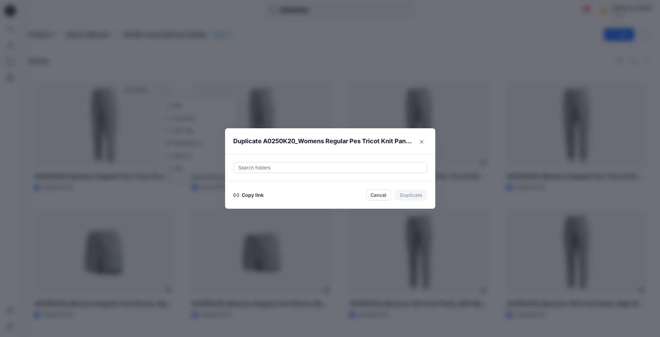
click at [406, 151] on header "Duplicate A0250K20_Womens Regular Pes Tricot Knit Pants_High Rise_Closed cuff_C…" at bounding box center [323, 141] width 197 height 26
click at [423, 140] on icon "Close" at bounding box center [421, 141] width 3 height 3
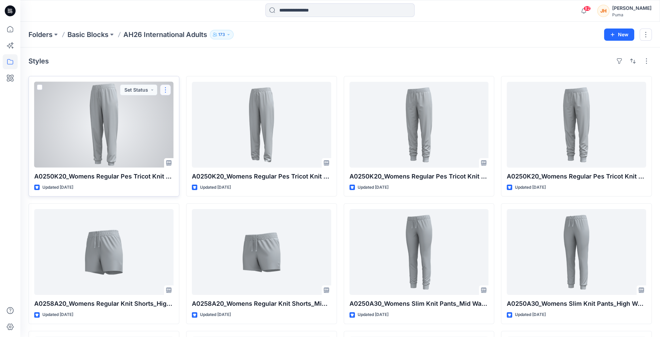
click at [168, 92] on button "button" at bounding box center [165, 89] width 11 height 11
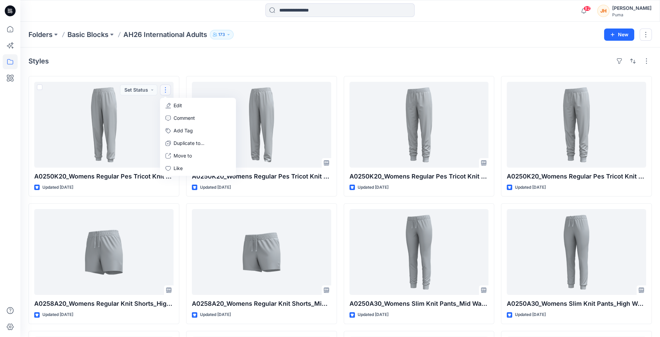
drag, startPoint x: 184, startPoint y: 68, endPoint x: 149, endPoint y: 126, distance: 67.9
click at [184, 68] on div "Styles A0250K20_Womens Regular Pes Tricot Knit Pants_High Rise_Closed cuff_CV01…" at bounding box center [340, 265] width 640 height 436
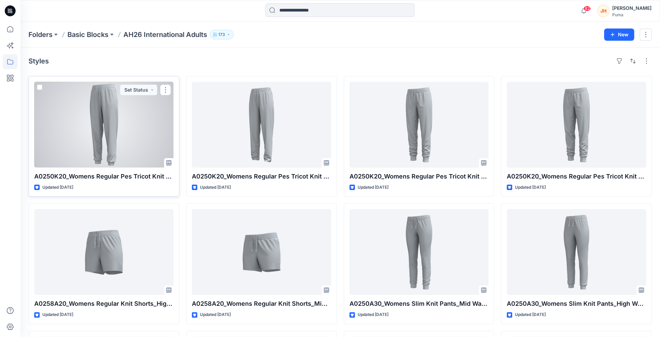
click at [143, 133] on div at bounding box center [103, 125] width 139 height 86
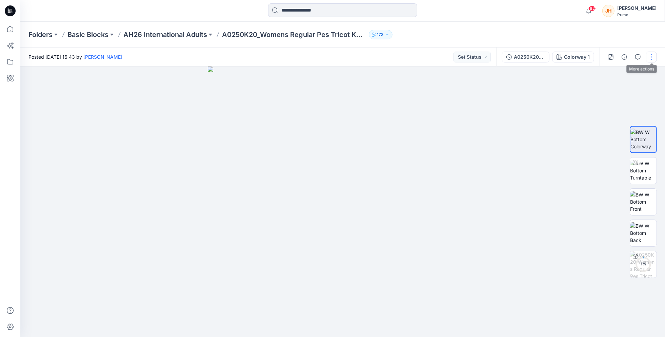
click at [653, 56] on button "button" at bounding box center [651, 57] width 11 height 11
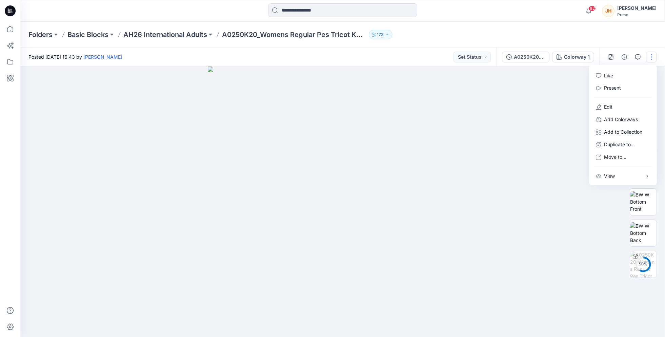
click at [635, 36] on div "Folders Basic Blocks AH26 International Adults A0250K20_Womens Regular Pes Tric…" at bounding box center [342, 35] width 645 height 26
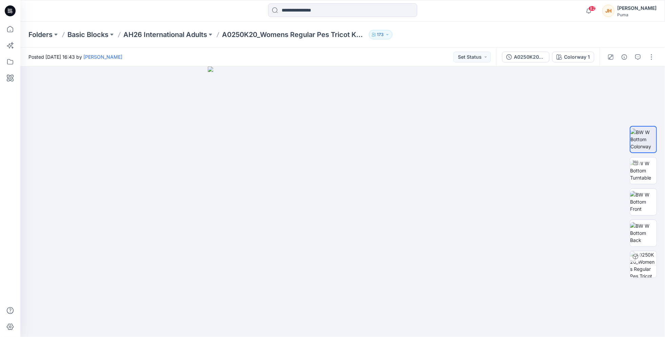
click at [607, 38] on div "Folders Basic Blocks AH26 International Adults A0250K20_Womens Regular Pes Tric…" at bounding box center [342, 35] width 645 height 26
click at [651, 56] on button "button" at bounding box center [651, 57] width 11 height 11
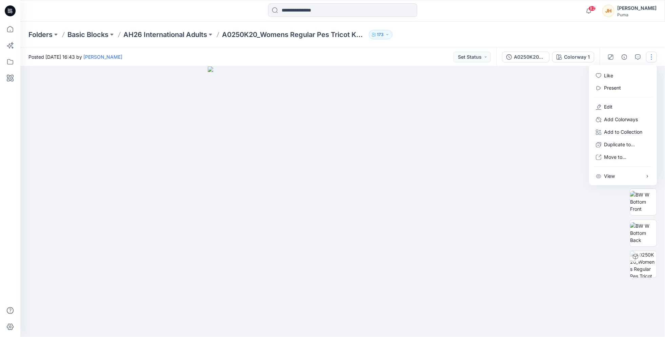
click at [648, 36] on div "Folders Basic Blocks AH26 International Adults A0250K20_Womens Regular Pes Tric…" at bounding box center [342, 35] width 645 height 26
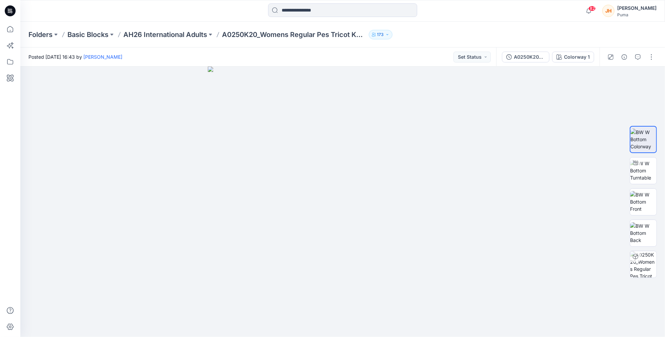
click at [549, 28] on div "Folders Basic Blocks AH26 International Adults A0250K20_Womens Regular Pes Tric…" at bounding box center [342, 35] width 645 height 26
click at [620, 41] on div "Folders Basic Blocks AH26 International Adults A0250K20_Womens Regular Pes Tric…" at bounding box center [342, 35] width 645 height 26
click at [14, 61] on icon at bounding box center [10, 61] width 15 height 15
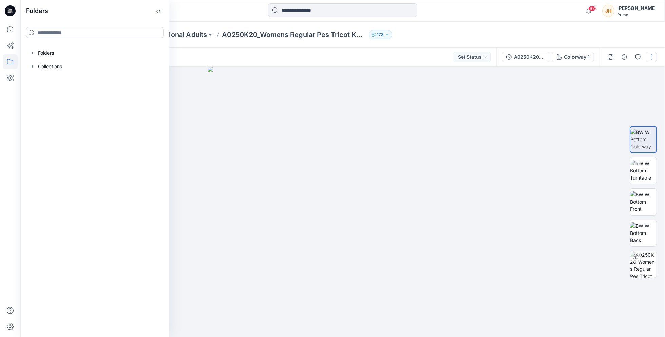
click at [654, 54] on button "button" at bounding box center [651, 57] width 11 height 11
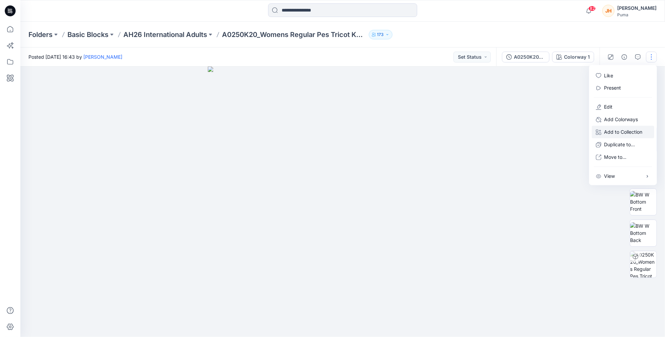
click at [630, 133] on p "Add to Collection" at bounding box center [623, 132] width 38 height 7
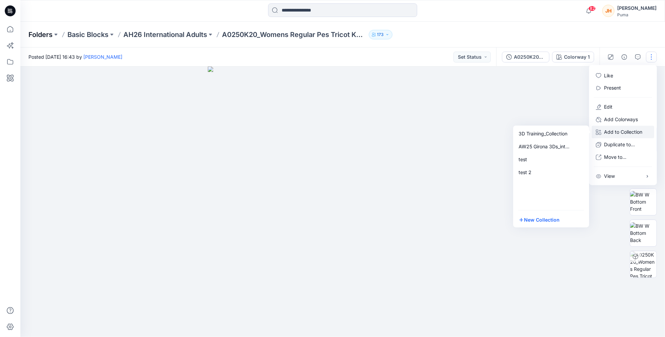
click at [53, 35] on p "Folders" at bounding box center [40, 34] width 24 height 9
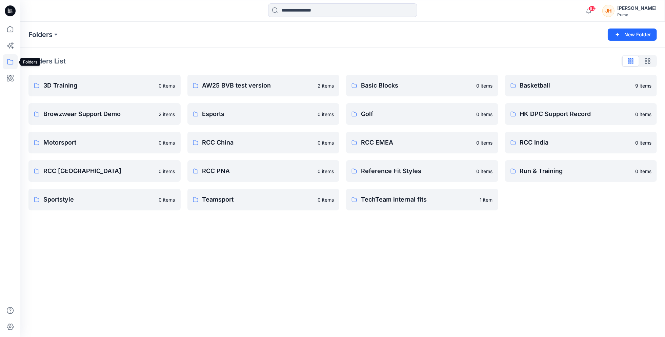
click at [9, 57] on icon at bounding box center [10, 61] width 15 height 15
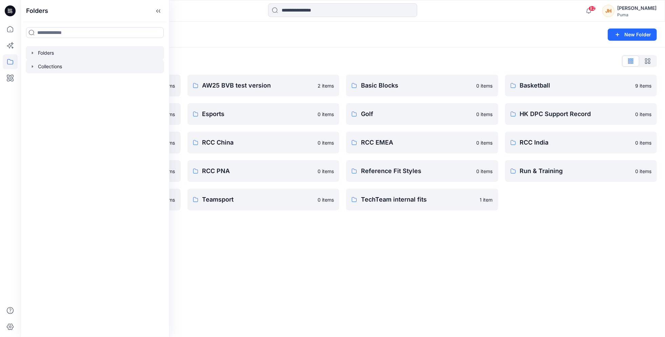
click at [45, 68] on div at bounding box center [95, 67] width 138 height 14
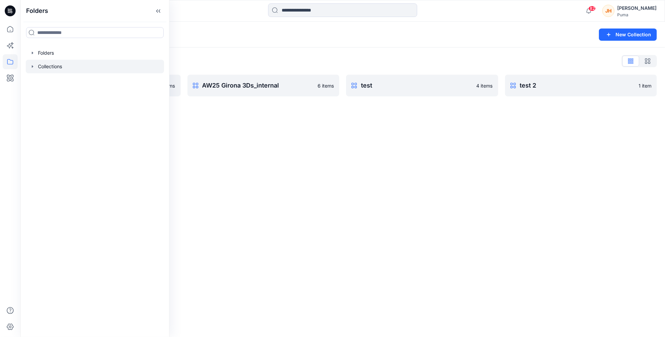
drag, startPoint x: 254, startPoint y: 112, endPoint x: 257, endPoint y: 110, distance: 3.7
click at [257, 110] on div "Collections New Collection Collections List 3D Training_Collection 0 items AW25…" at bounding box center [342, 179] width 645 height 315
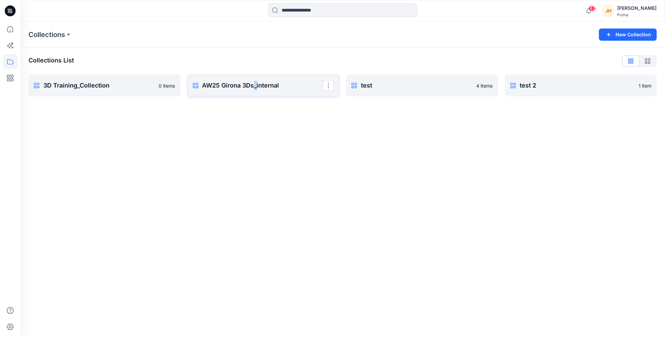
drag, startPoint x: 257, startPoint y: 110, endPoint x: 284, endPoint y: 88, distance: 35.4
click at [284, 88] on p "AW25 Girona 3Ds_internal" at bounding box center [262, 85] width 121 height 9
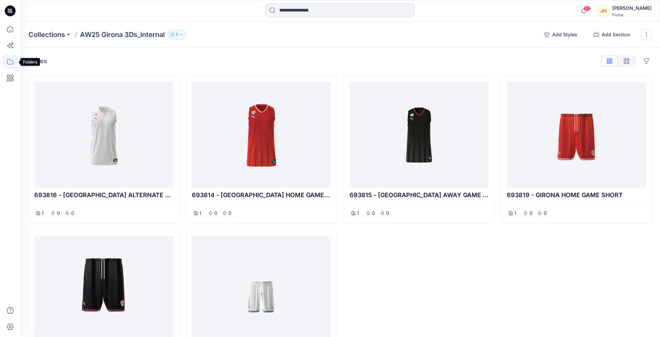
click at [11, 61] on icon at bounding box center [10, 61] width 15 height 15
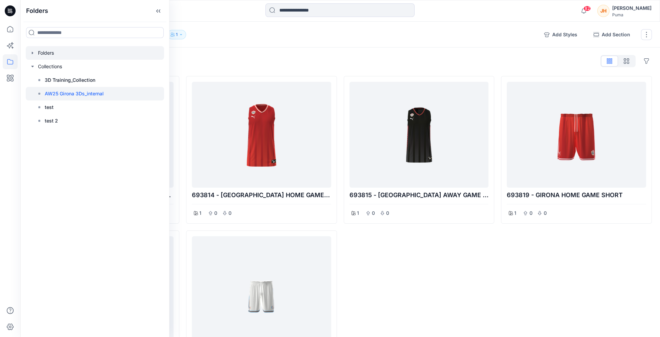
click at [33, 52] on icon "button" at bounding box center [32, 52] width 5 height 5
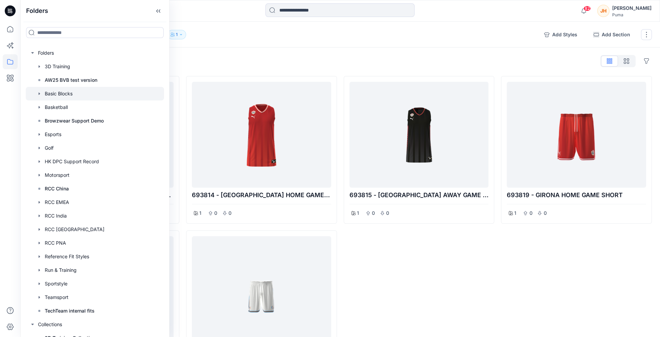
click at [40, 91] on icon "button" at bounding box center [39, 93] width 5 height 5
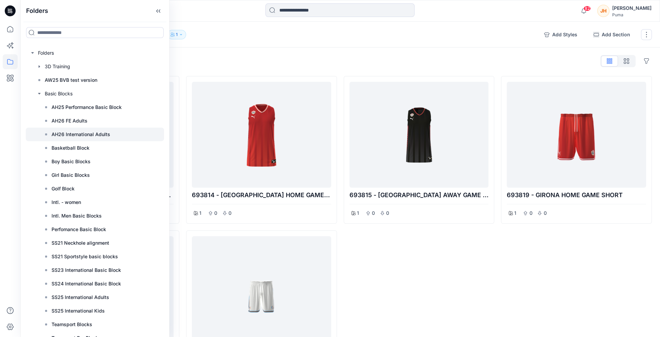
click at [106, 131] on p "AH26 International Adults" at bounding box center [81, 134] width 59 height 8
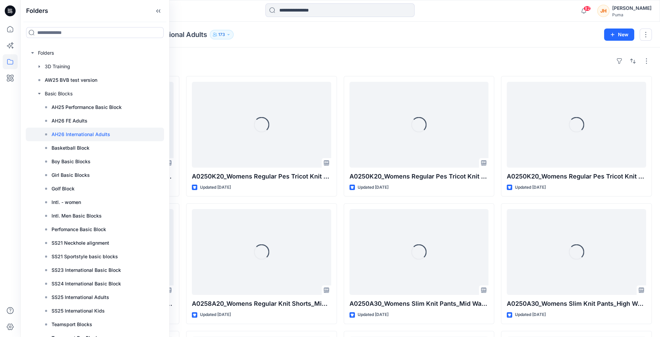
click at [285, 56] on div "Styles" at bounding box center [340, 61] width 624 height 11
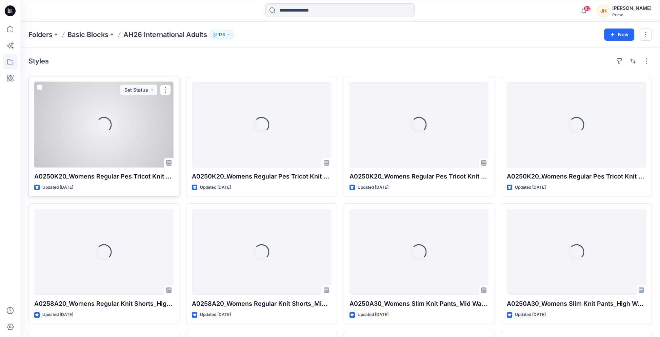
click at [130, 115] on div "Loading..." at bounding box center [103, 125] width 139 height 86
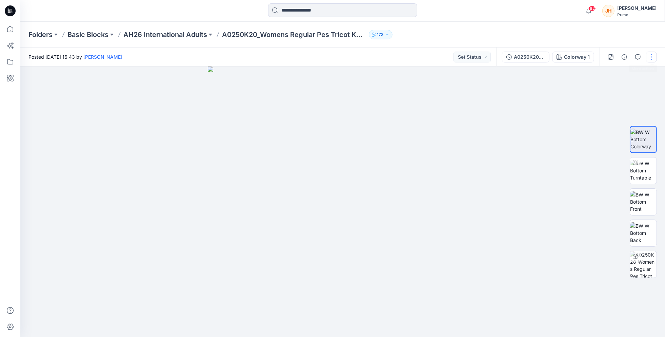
click at [652, 58] on button "button" at bounding box center [651, 57] width 11 height 11
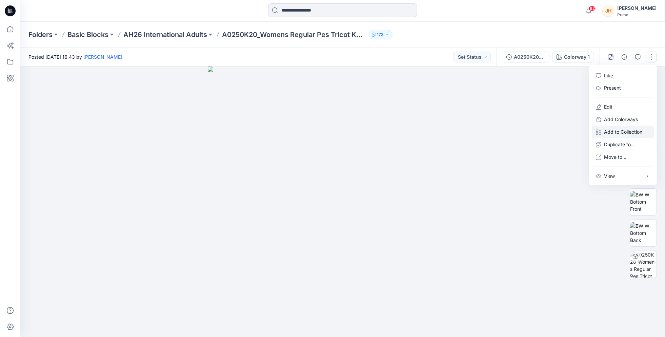
click at [624, 132] on p "Add to Collection" at bounding box center [623, 132] width 38 height 7
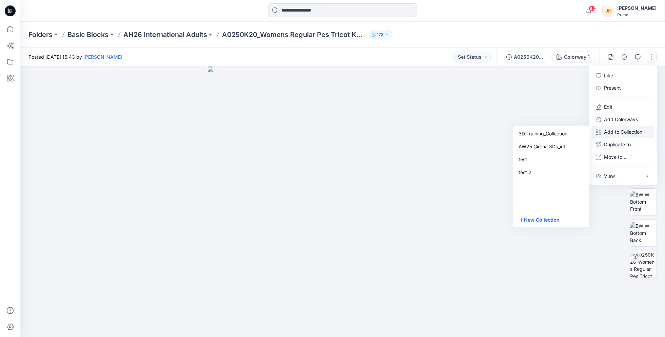
click at [217, 58] on div "Posted [DATE] 16:43 by [PERSON_NAME] Set Status" at bounding box center [258, 56] width 476 height 19
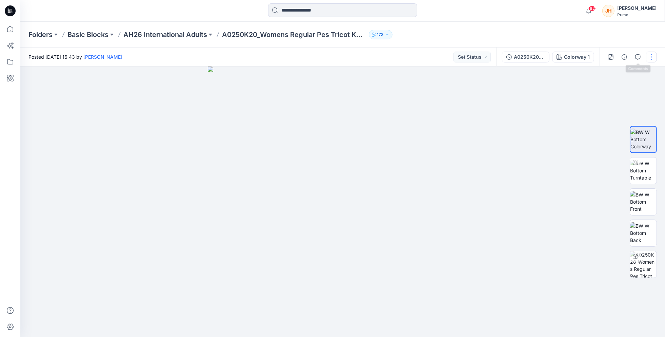
click at [649, 53] on button "button" at bounding box center [651, 57] width 11 height 11
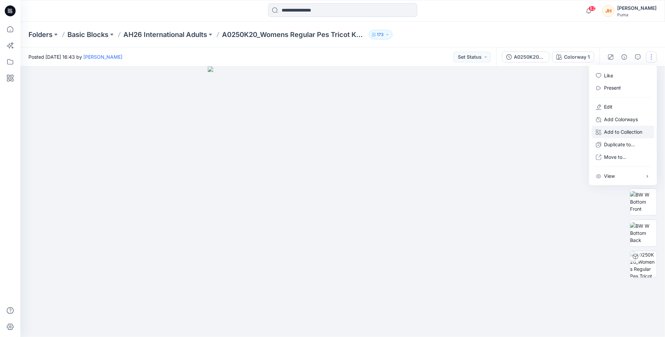
click at [617, 129] on p "Add to Collection" at bounding box center [623, 132] width 38 height 7
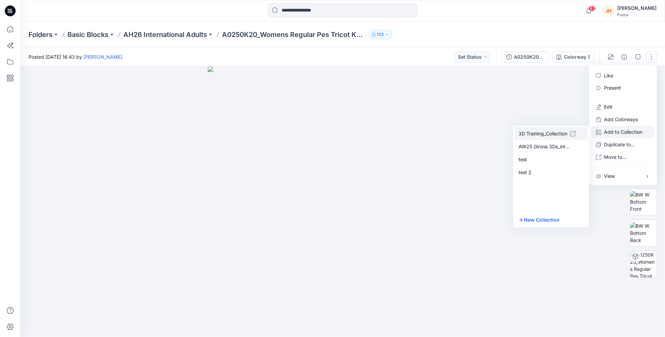
click at [558, 133] on p "3D Training_Collection" at bounding box center [545, 133] width 52 height 7
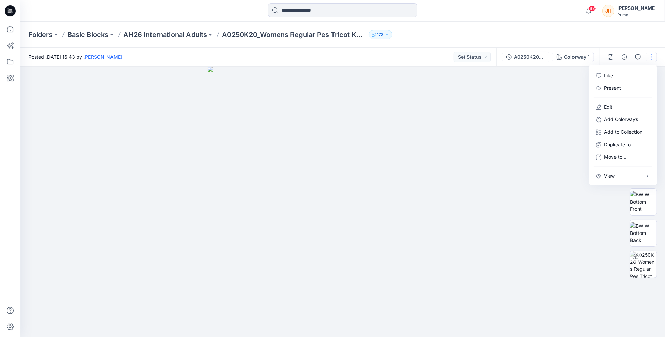
click at [569, 38] on div "Folders Basic Blocks AH26 International Adults A0250K20_Womens Regular Pes Tric…" at bounding box center [316, 34] width 576 height 9
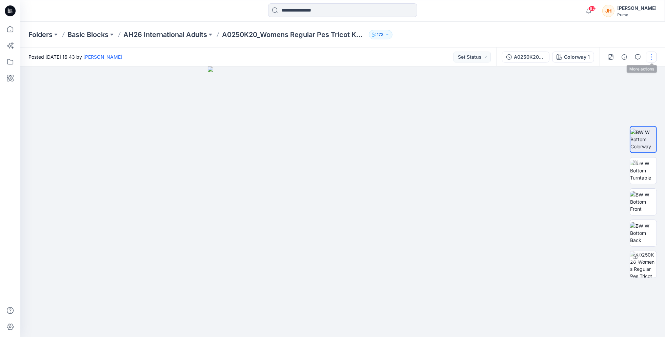
click at [649, 60] on button "button" at bounding box center [651, 57] width 11 height 11
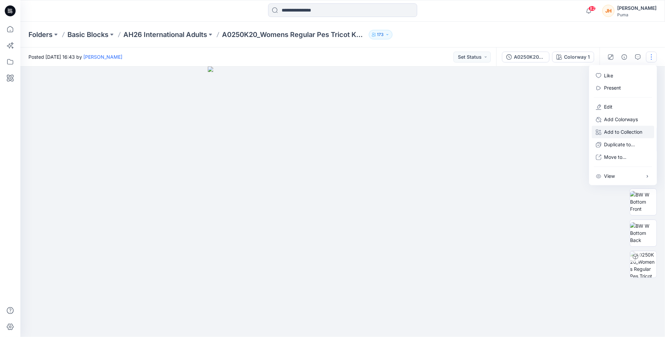
click at [619, 131] on p "Add to Collection" at bounding box center [623, 132] width 38 height 7
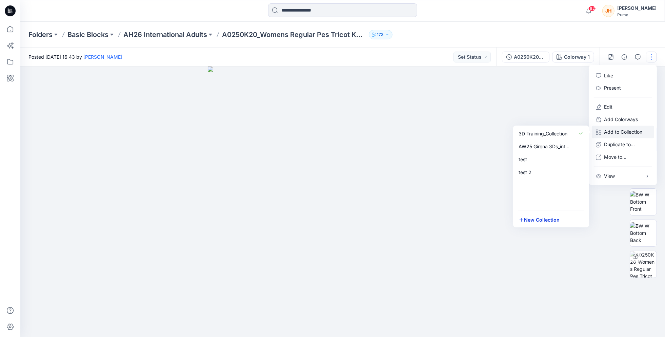
click at [543, 218] on button "New Collection" at bounding box center [551, 219] width 73 height 13
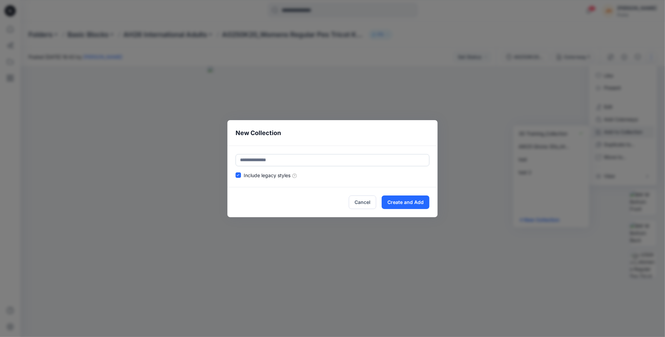
click at [451, 100] on div "New Collection Include legacy styles Cancel Create and Add" at bounding box center [332, 168] width 665 height 337
